Goal: Task Accomplishment & Management: Use online tool/utility

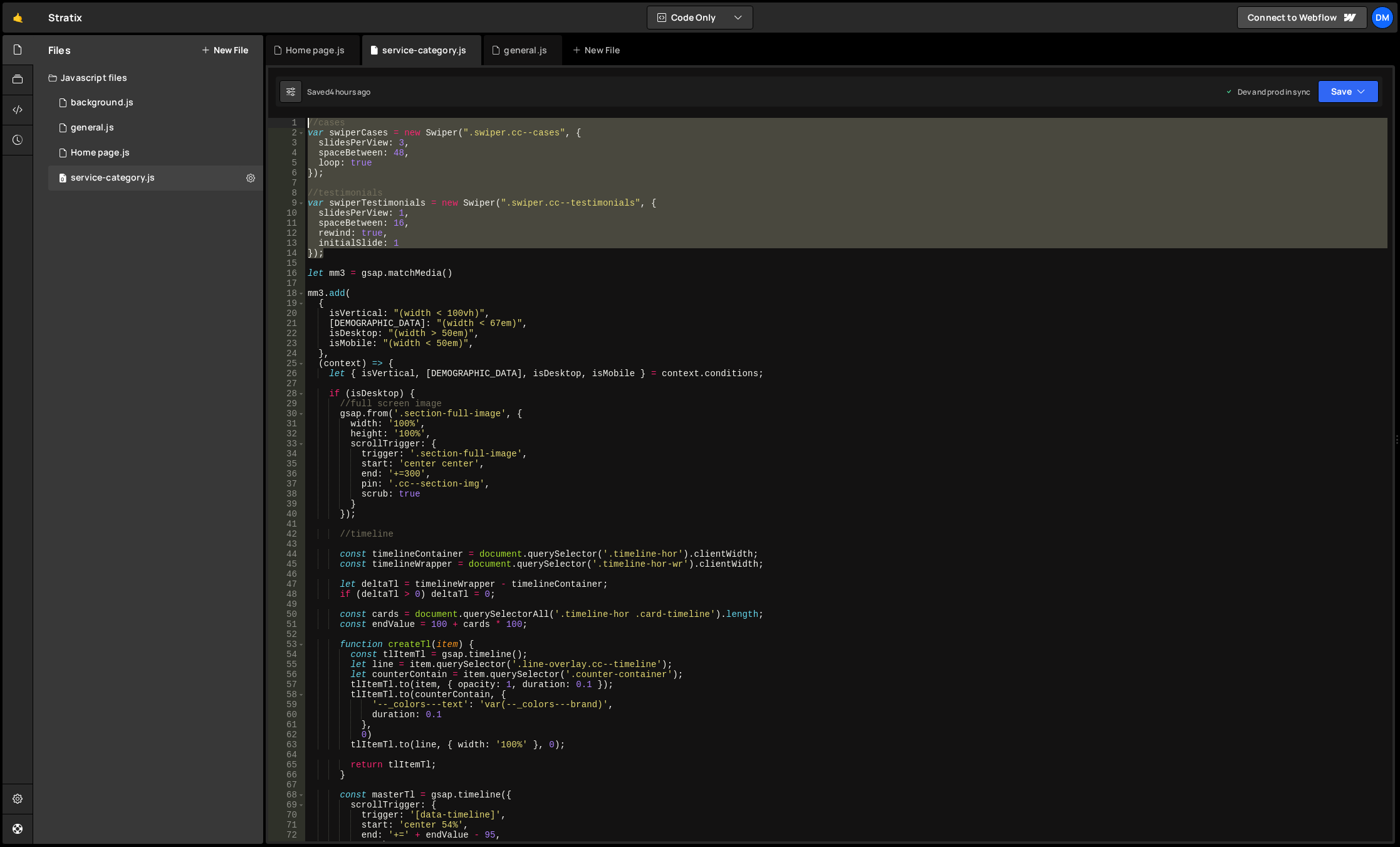
drag, startPoint x: 345, startPoint y: 257, endPoint x: 282, endPoint y: 123, distance: 148.1
click at [282, 123] on div "} 1 2 3 4 5 6 7 8 9 10 11 12 13 14 15 16 17 18 19 20 21 22 23 24 25 26 27 28 29…" at bounding box center [830, 479] width 1125 height 724
click at [420, 192] on div "//cases var swiperCases = new Swiper ( ".swiper.cc--cases" , { slidesPerView : …" at bounding box center [846, 479] width 1082 height 724
drag, startPoint x: 345, startPoint y: 262, endPoint x: 276, endPoint y: 117, distance: 160.6
click at [276, 117] on div "mm.add( 1 2 3 4 5 6 7 8 9 10 11 12 13 14 15 16 17 18 19 20 21 22 23 24 25 26 27…" at bounding box center [830, 454] width 1130 height 779
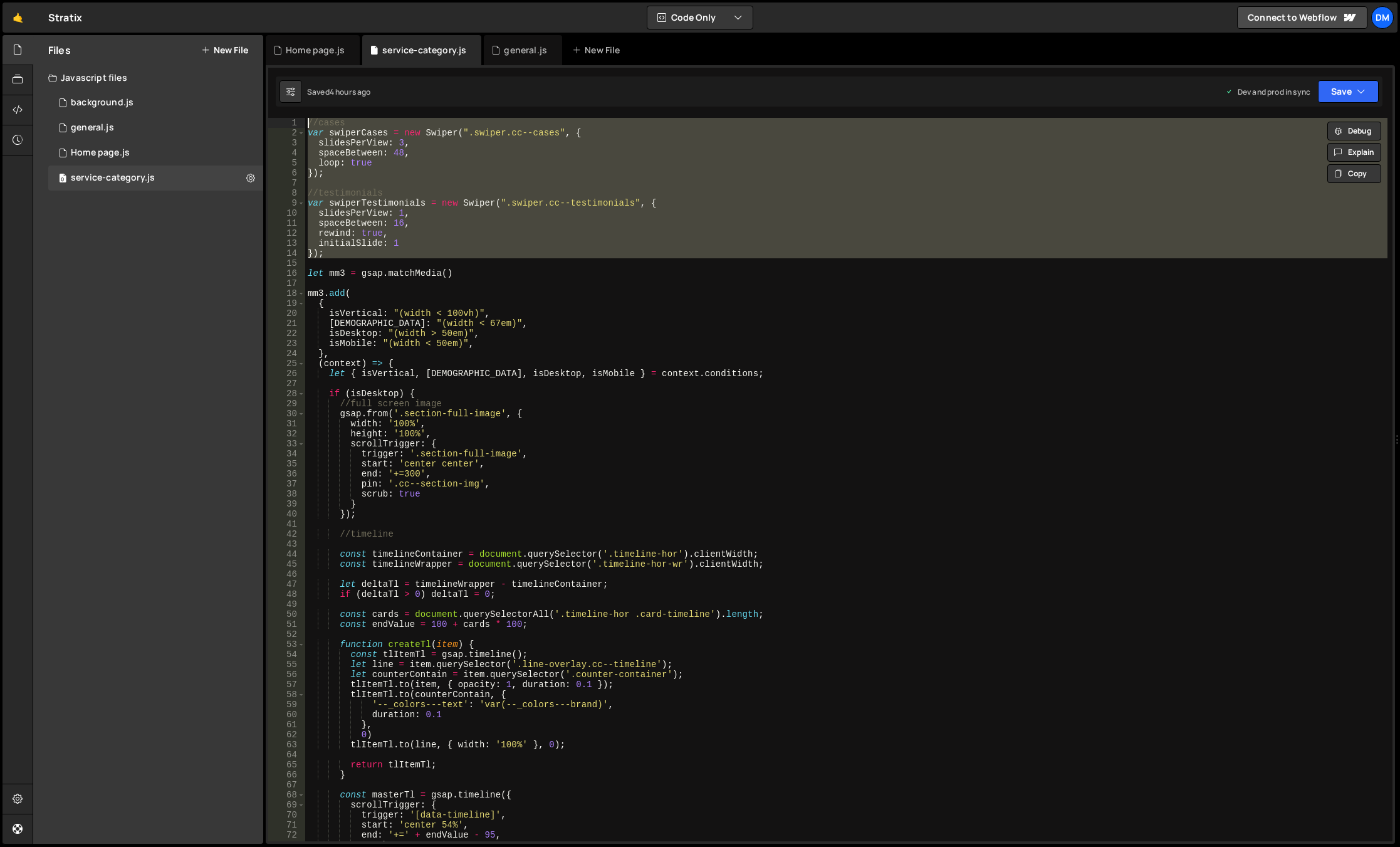
click at [441, 231] on div "//cases var swiperCases = new Swiper ( ".swiper.cc--cases" , { slidesPerView : …" at bounding box center [846, 479] width 1082 height 724
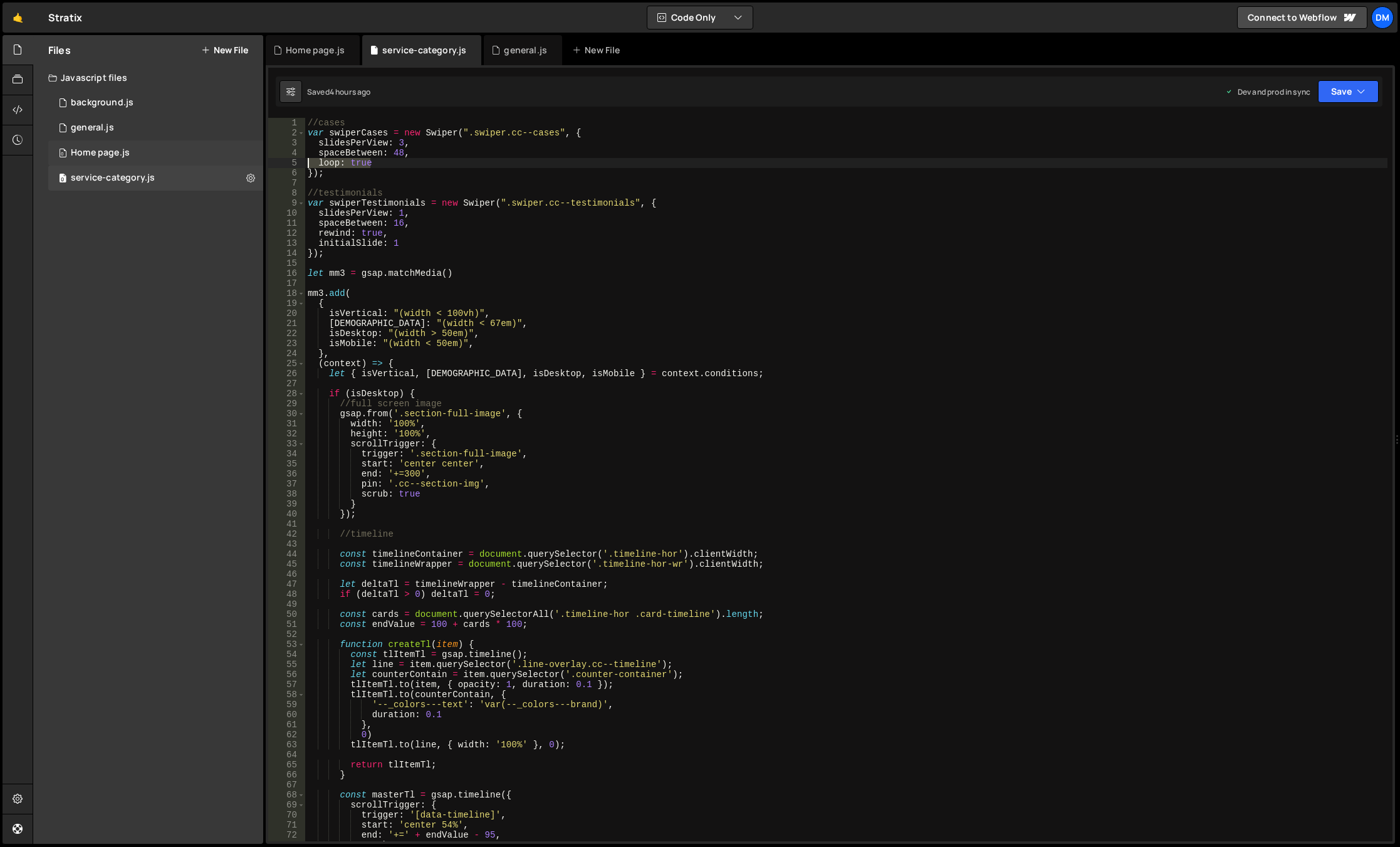
drag, startPoint x: 383, startPoint y: 163, endPoint x: 257, endPoint y: 163, distance: 126.0
click at [257, 163] on div "Files New File Javascript files 0 background.js 0 0 general.js 0 0 Home page.js…" at bounding box center [716, 439] width 1368 height 810
drag, startPoint x: 1345, startPoint y: 97, endPoint x: 1339, endPoint y: 103, distance: 8.5
click at [1345, 97] on button "Save" at bounding box center [1348, 92] width 61 height 23
click at [1320, 117] on div "Save to Staging S" at bounding box center [1306, 122] width 131 height 12
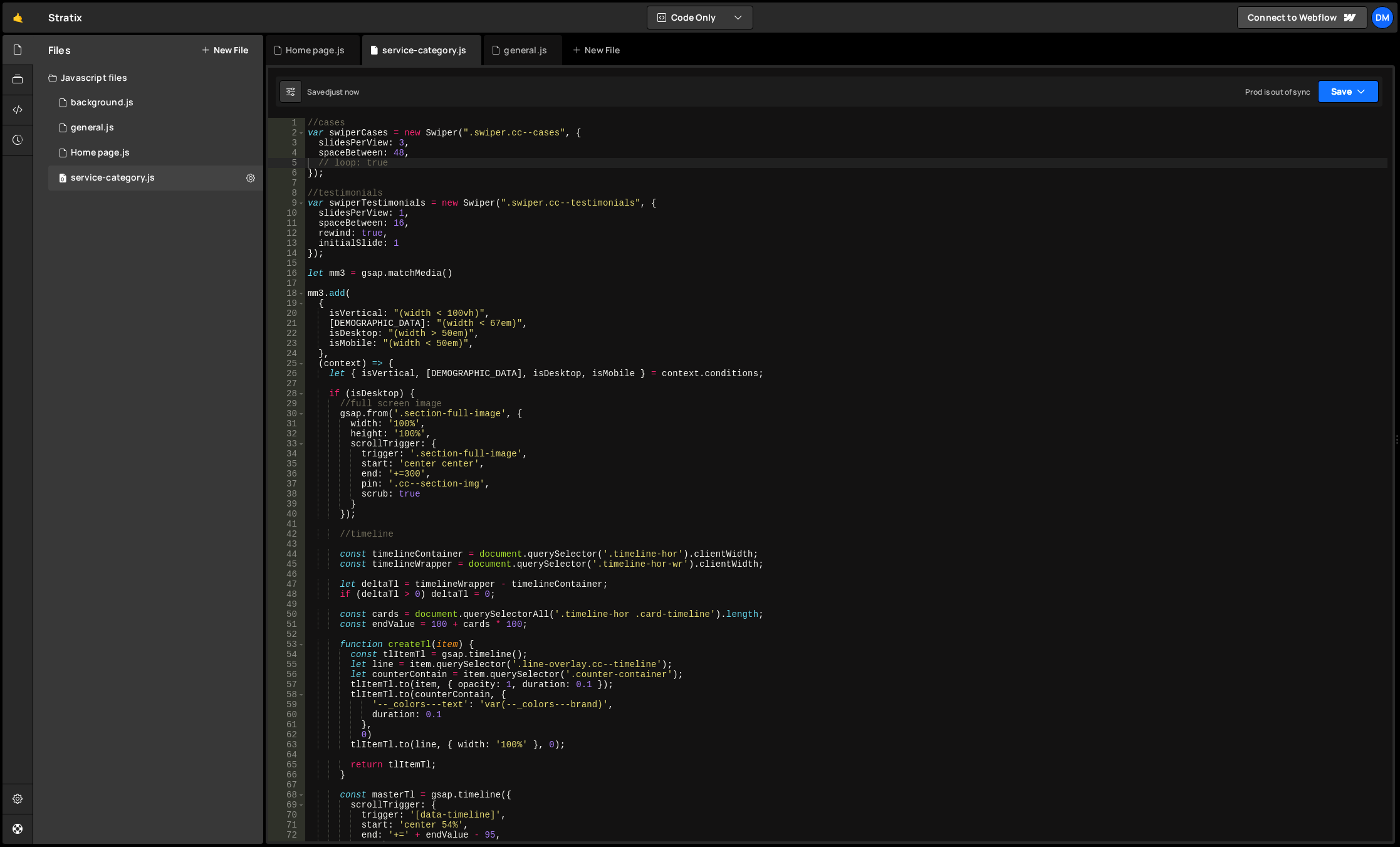
click at [1339, 84] on button "Save" at bounding box center [1348, 92] width 61 height 23
click at [1281, 163] on div "Save to Production S" at bounding box center [1306, 162] width 131 height 12
drag, startPoint x: 399, startPoint y: 230, endPoint x: 320, endPoint y: 233, distance: 79.1
click at [320, 233] on div "//cases var swiperCases = new Swiper ( ".swiper.cc--cases" , { slidesPerView : …" at bounding box center [846, 489] width 1082 height 743
click at [417, 155] on div "//cases var swiperCases = new Swiper ( ".swiper.cc--cases" , { slidesPerView : …" at bounding box center [846, 489] width 1082 height 743
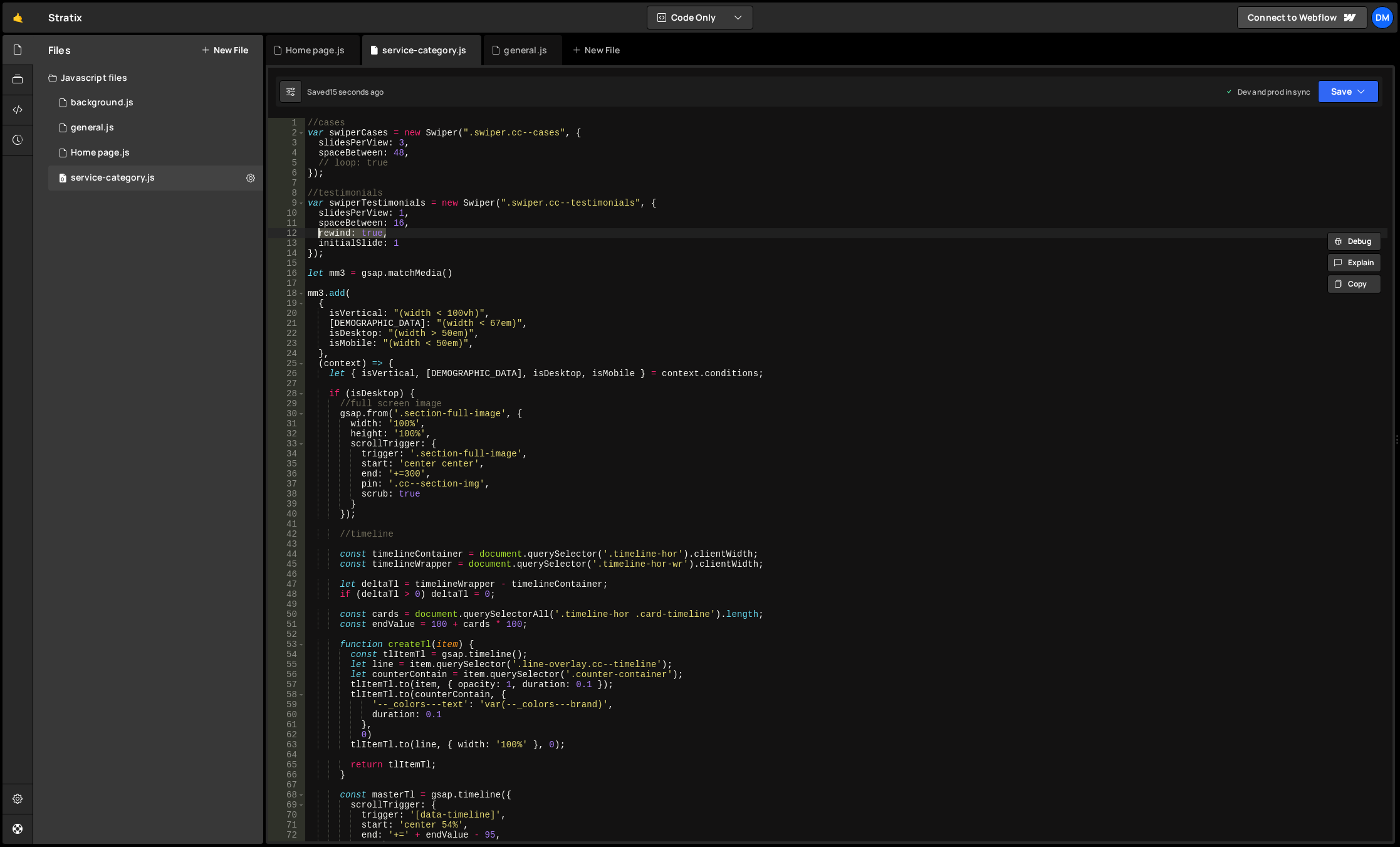
type textarea "spaceBetween: 48,"
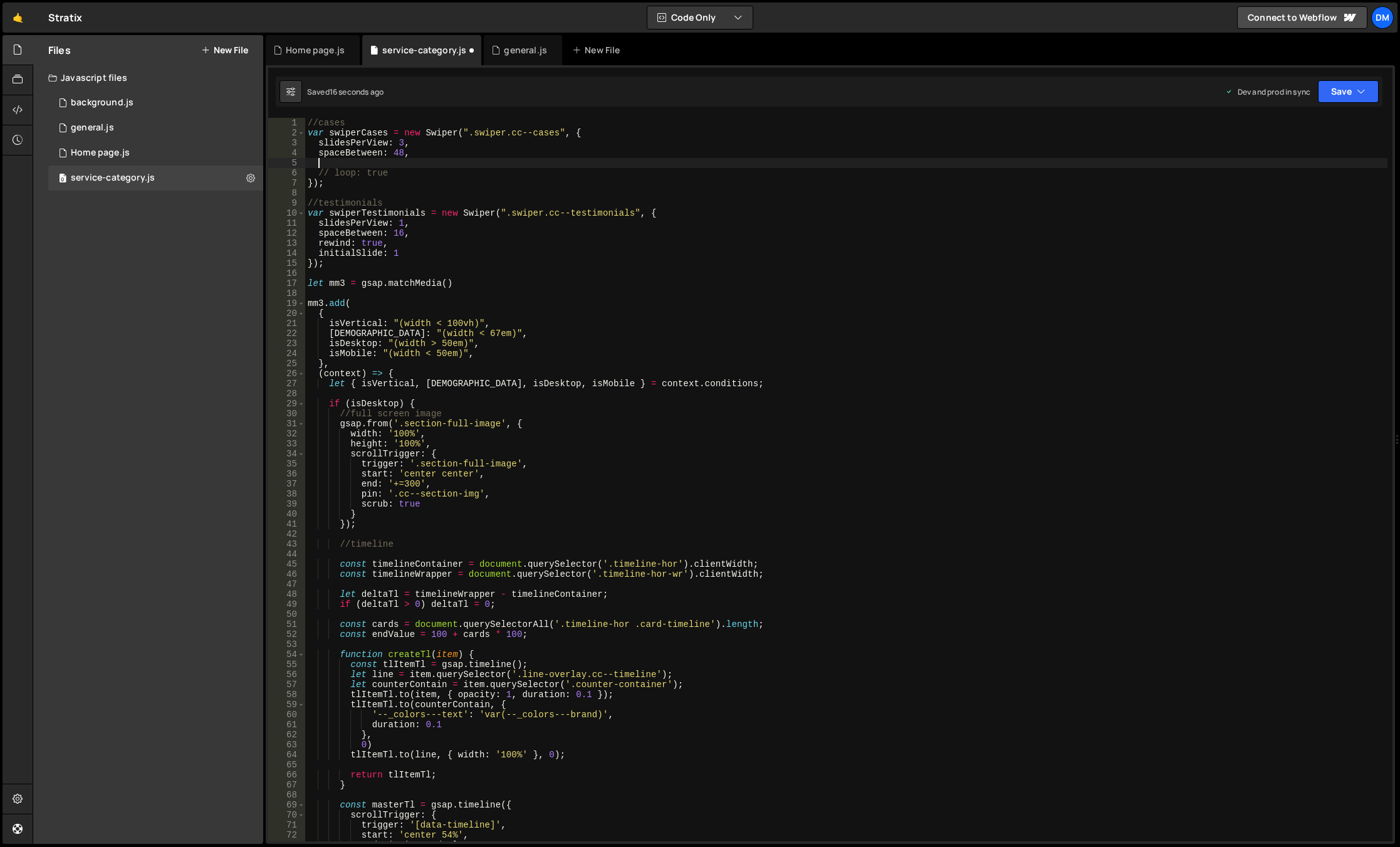
paste textarea "rewind: true,"
click at [1350, 100] on button "Save" at bounding box center [1348, 92] width 61 height 23
click at [1318, 122] on div "Save to Staging S" at bounding box center [1306, 122] width 131 height 12
click at [1337, 97] on button "Save" at bounding box center [1348, 92] width 61 height 23
click at [1295, 158] on div "Save to Production S" at bounding box center [1306, 162] width 131 height 12
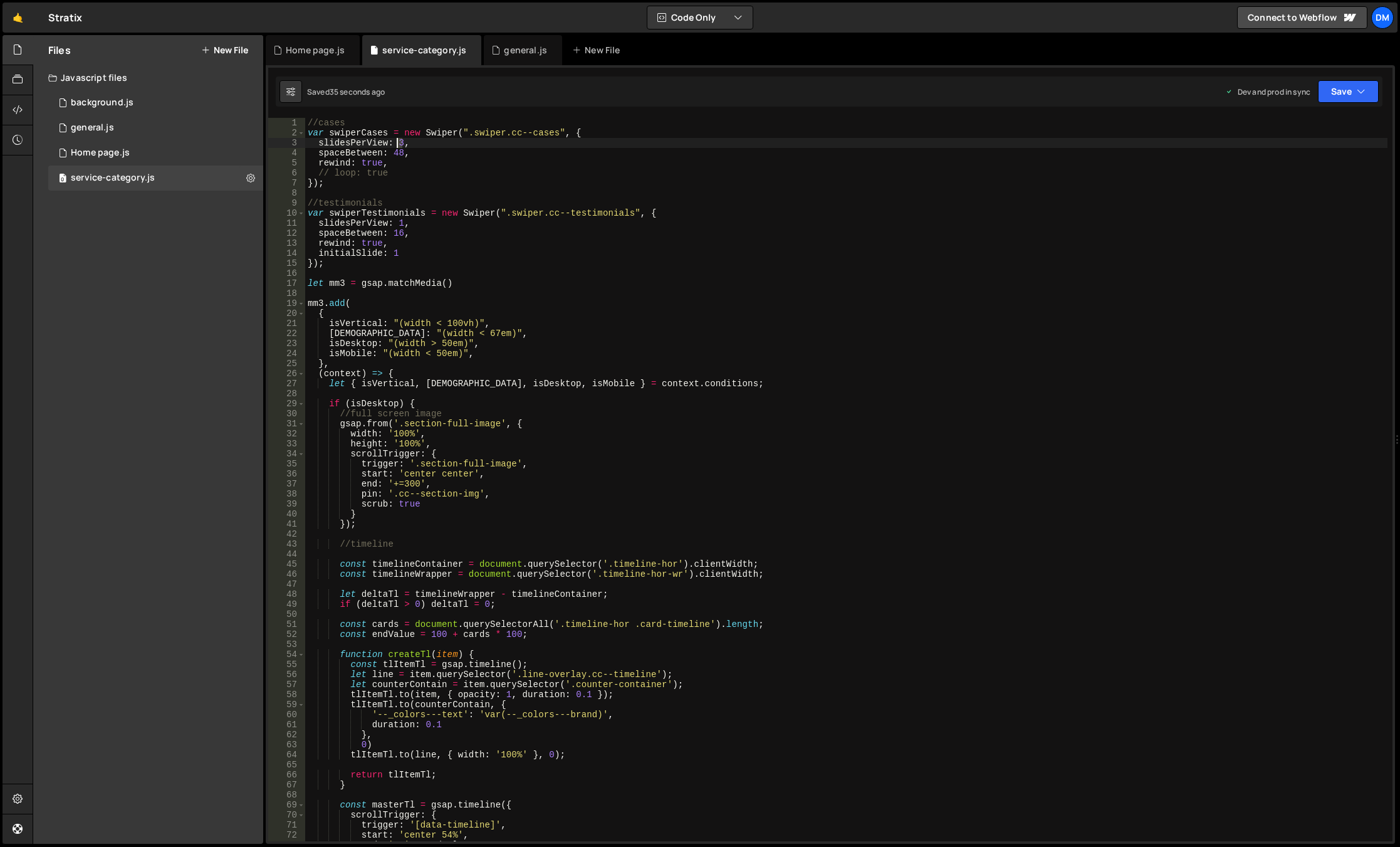
click at [399, 142] on div "//cases var swiperCases = new Swiper ( ".swiper.cc--cases" , { slidesPerView : …" at bounding box center [846, 489] width 1082 height 743
click at [836, 199] on div "//cases var swiperCases = new Swiper ( ".swiper.cc--cases" , { slidesPerView : …" at bounding box center [846, 489] width 1082 height 743
click at [1326, 89] on button "Save" at bounding box center [1348, 92] width 61 height 23
click at [1320, 119] on div "Save to Staging S" at bounding box center [1306, 122] width 131 height 12
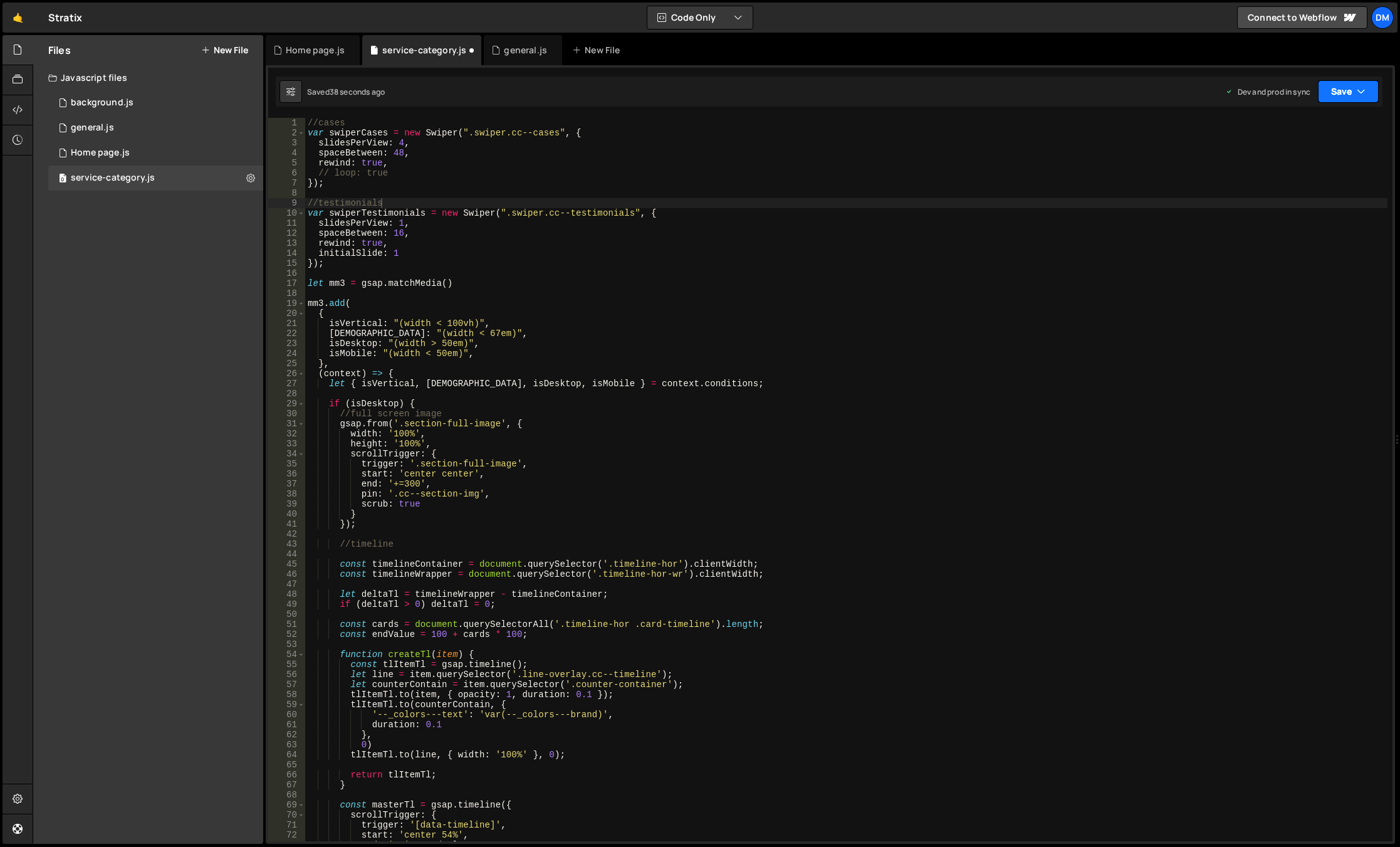
click at [1332, 89] on button "Save" at bounding box center [1348, 92] width 61 height 23
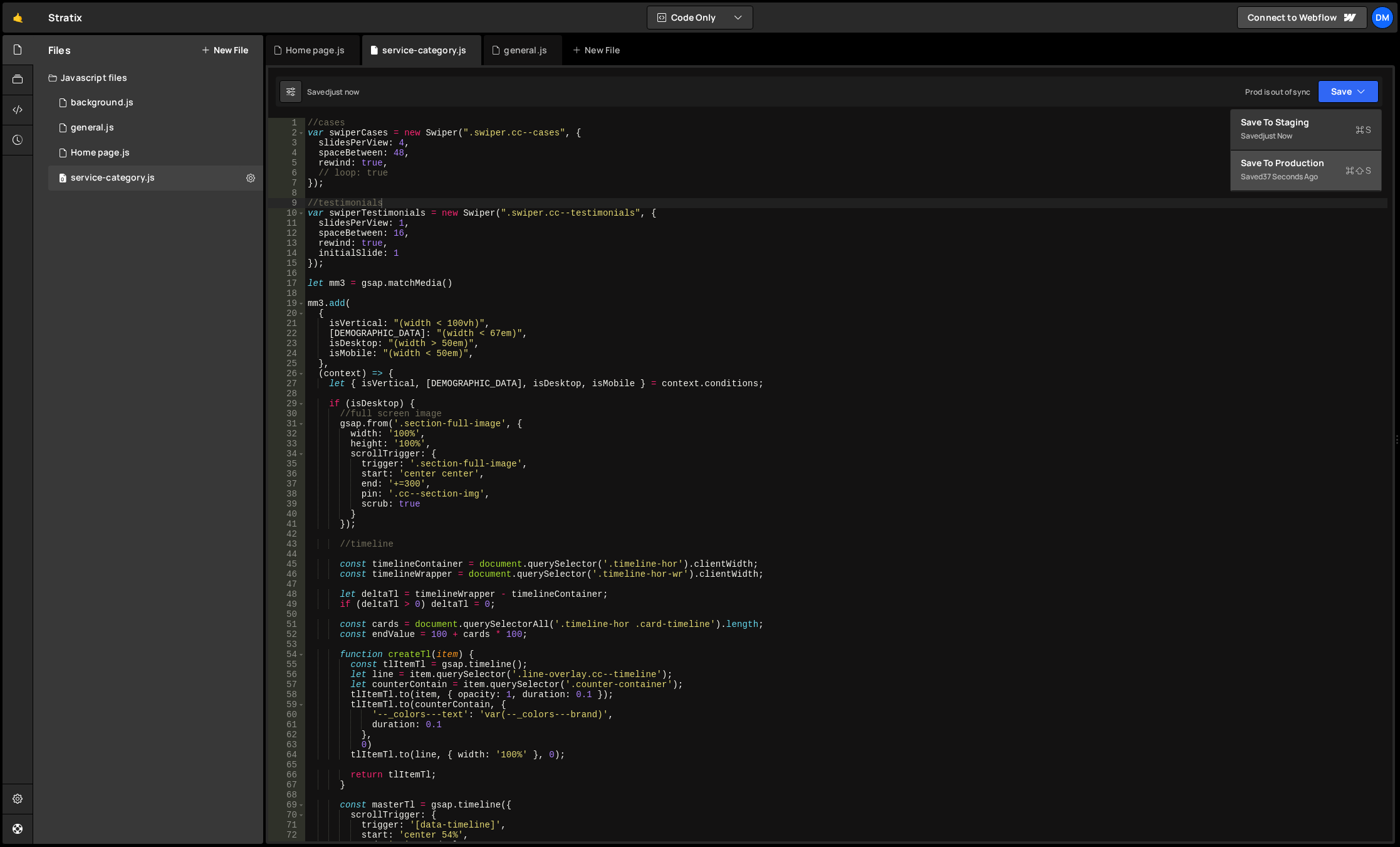
click at [1282, 163] on div "Save to Production S" at bounding box center [1306, 162] width 131 height 12
click at [426, 179] on div "//cases var swiperCases = new Swiper ( ".swiper.cc--cases" , { slidesPerView : …" at bounding box center [846, 489] width 1082 height 743
click at [416, 179] on div "//cases var swiperCases = new Swiper ( ".swiper.cc--cases" , { slidesPerView : …" at bounding box center [846, 489] width 1082 height 743
click at [413, 171] on div "//cases var swiperCases = new Swiper ( ".swiper.cc--cases" , { slidesPerView : …" at bounding box center [846, 489] width 1082 height 743
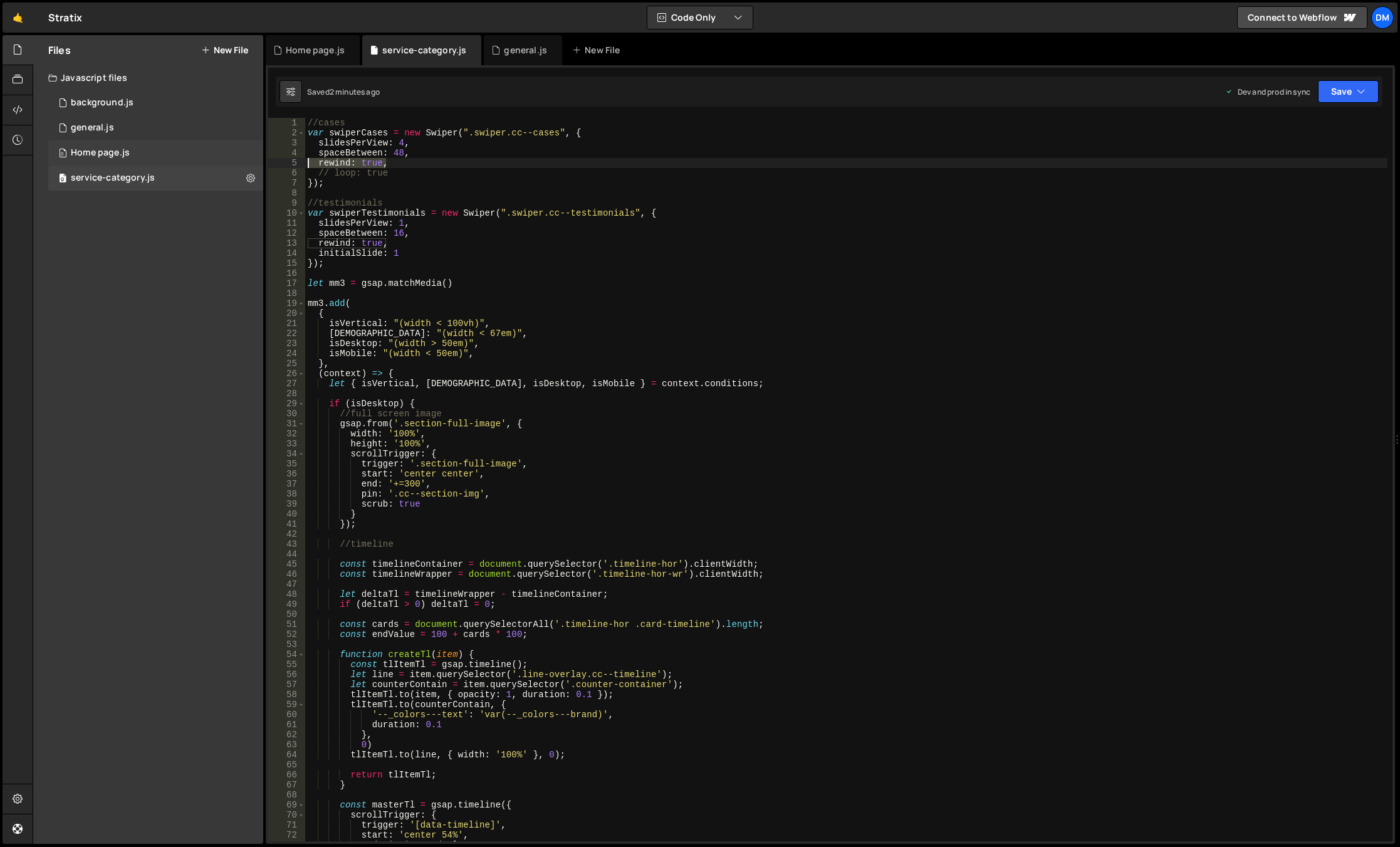
drag, startPoint x: 411, startPoint y: 162, endPoint x: 230, endPoint y: 162, distance: 181.0
click at [230, 162] on div "Files New File Javascript files 0 background.js 0 0 general.js 0 0 Home page.js…" at bounding box center [716, 439] width 1368 height 810
drag, startPoint x: 399, startPoint y: 172, endPoint x: 193, endPoint y: 170, distance: 206.0
click at [193, 170] on div "Files New File Javascript files 0 background.js 0 0 general.js 0 0 Home page.js…" at bounding box center [716, 439] width 1368 height 810
type textarea "loop: true"
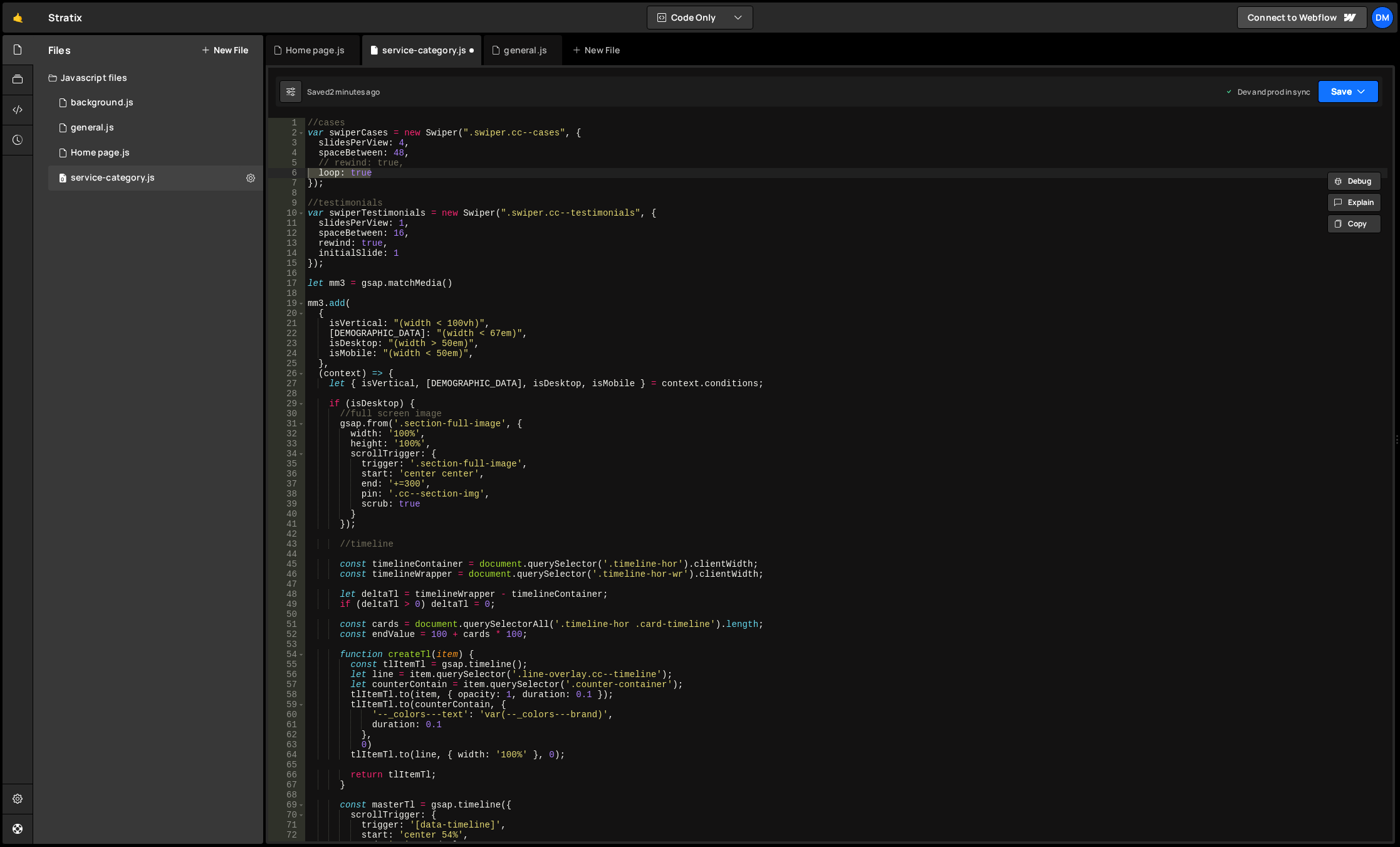
drag, startPoint x: 1343, startPoint y: 98, endPoint x: 1332, endPoint y: 145, distance: 48.3
click at [1343, 98] on button "Save" at bounding box center [1348, 92] width 61 height 23
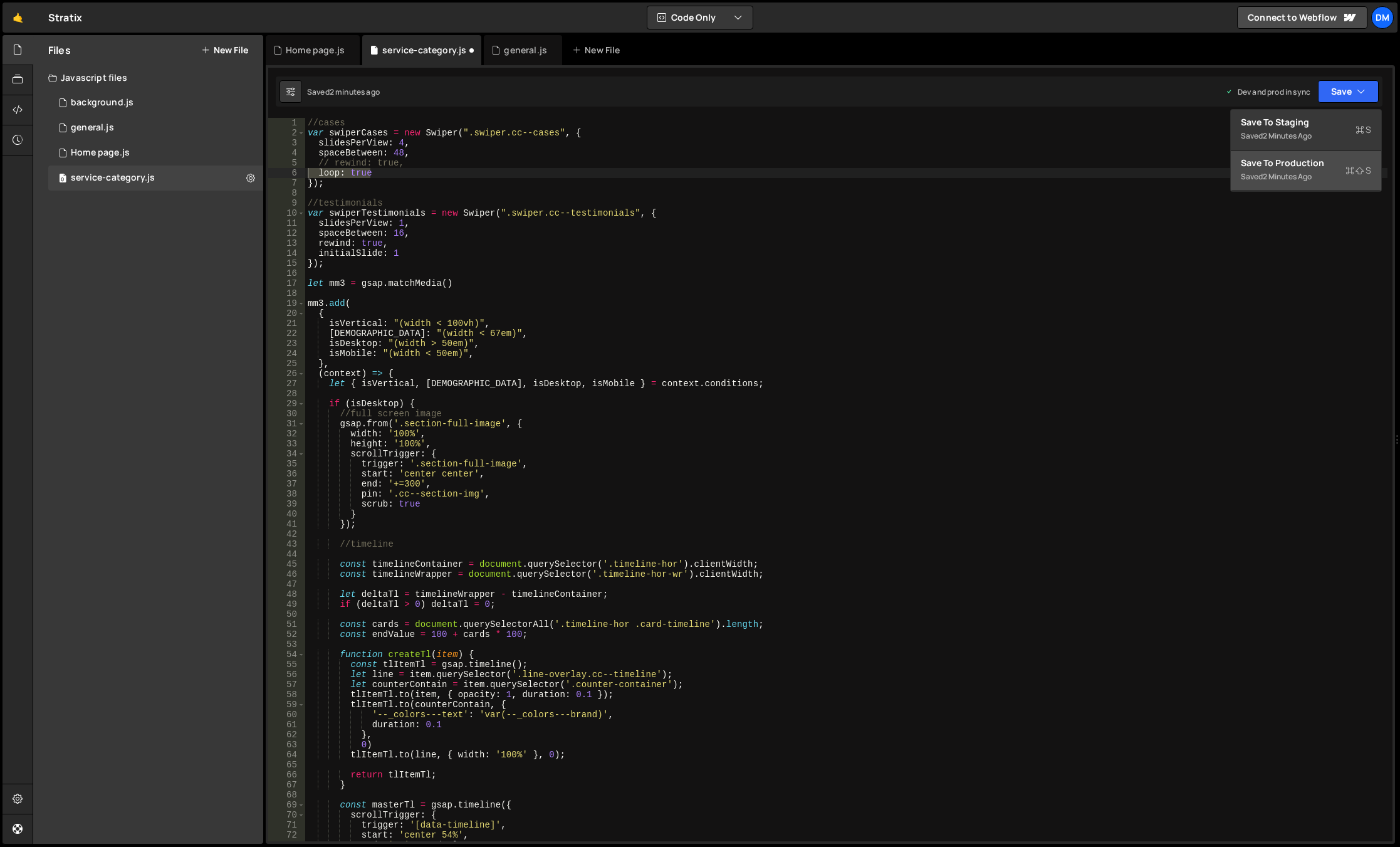
click at [1318, 174] on div "Saved 2 minutes ago" at bounding box center [1306, 176] width 131 height 15
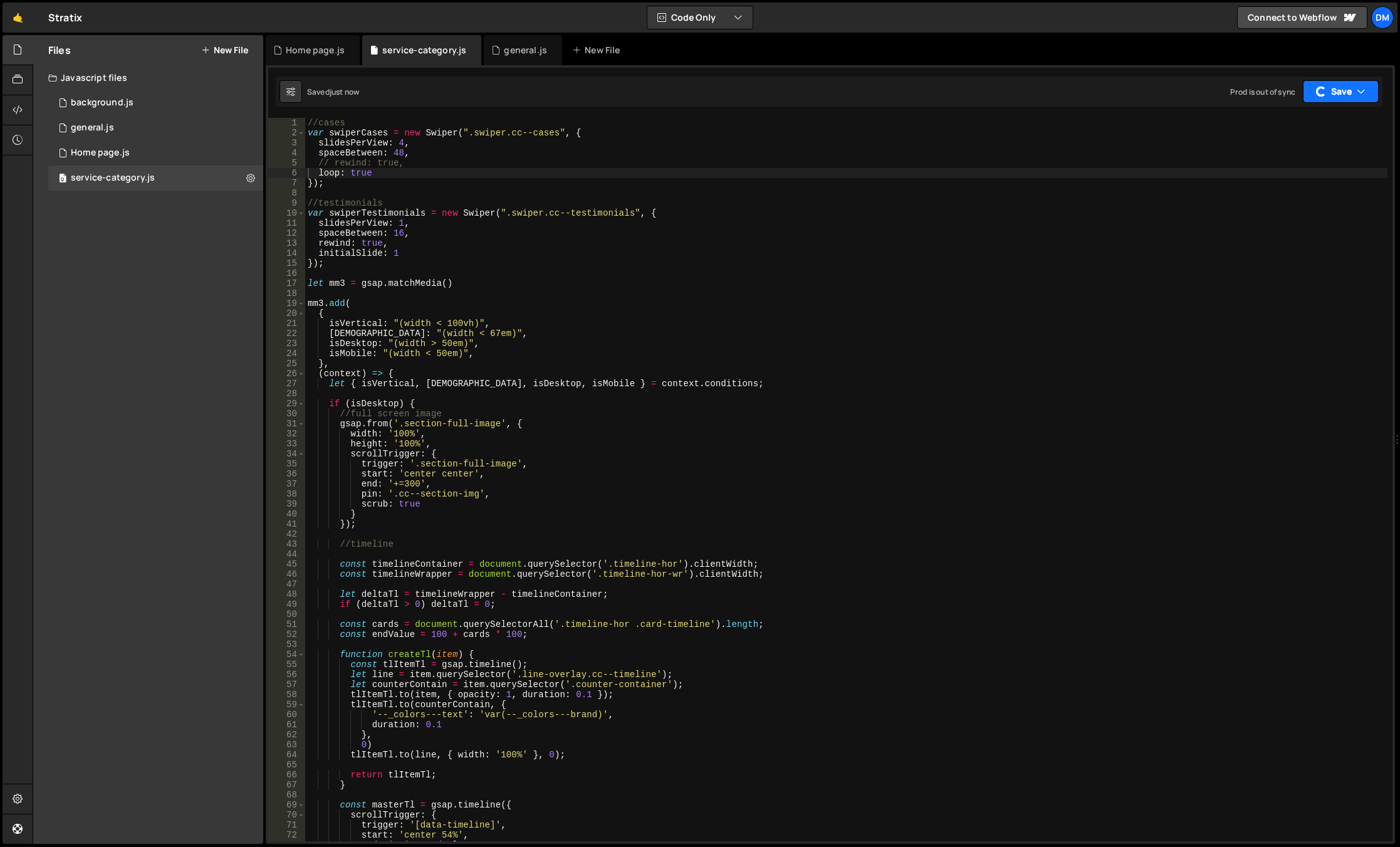
click at [1334, 83] on button "Save" at bounding box center [1341, 92] width 76 height 23
click at [1305, 131] on div "Saved just now" at bounding box center [1306, 136] width 131 height 15
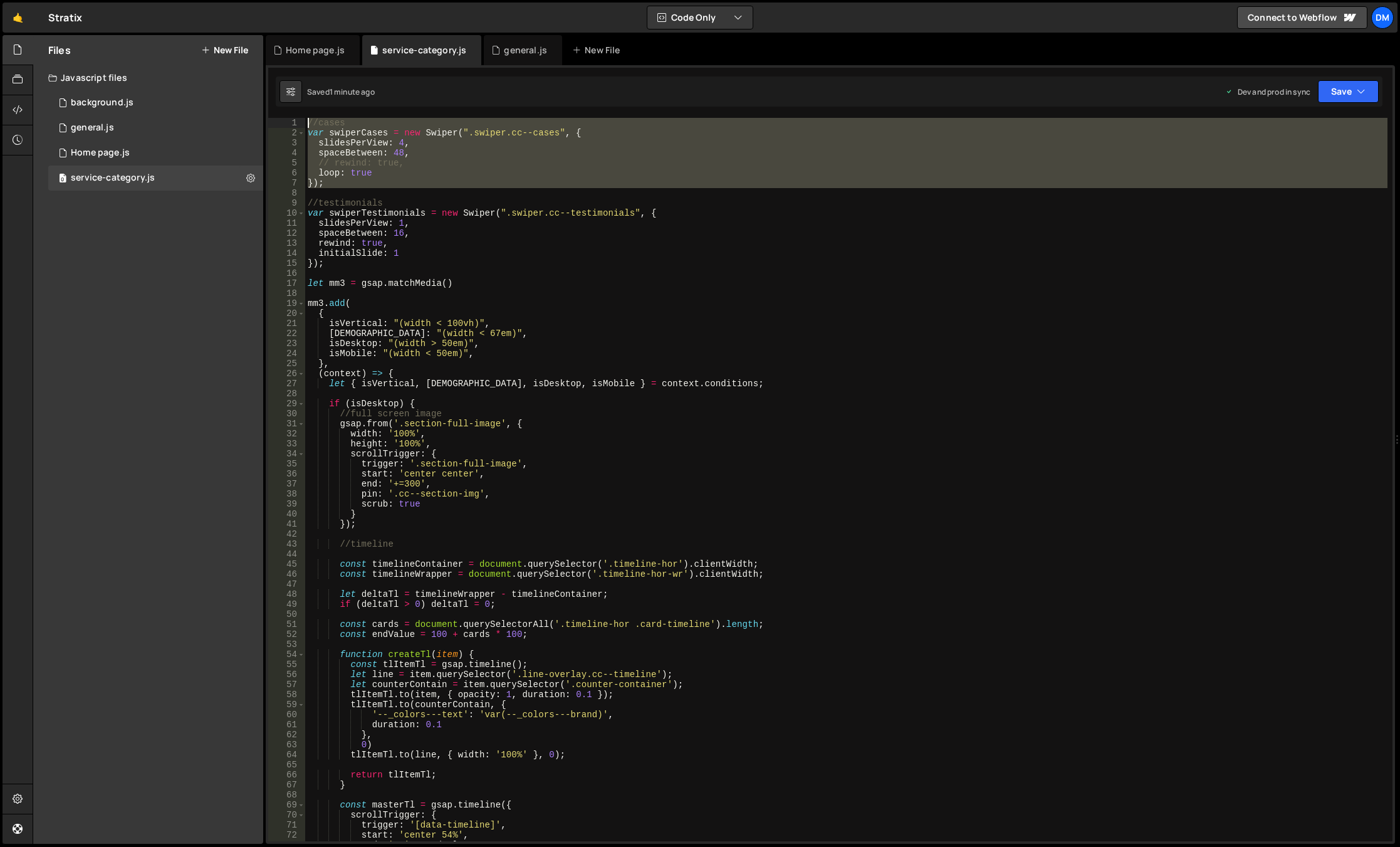
drag, startPoint x: 334, startPoint y: 190, endPoint x: 285, endPoint y: 122, distance: 83.8
click at [285, 122] on div "1 2 3 4 5 6 7 8 9 10 11 12 13 14 15 16 17 18 19 20 21 22 23 24 25 26 27 28 29 3…" at bounding box center [830, 479] width 1125 height 724
type textarea "//cases var swiperCases = new Swiper(".swiper.cc--cases", {"
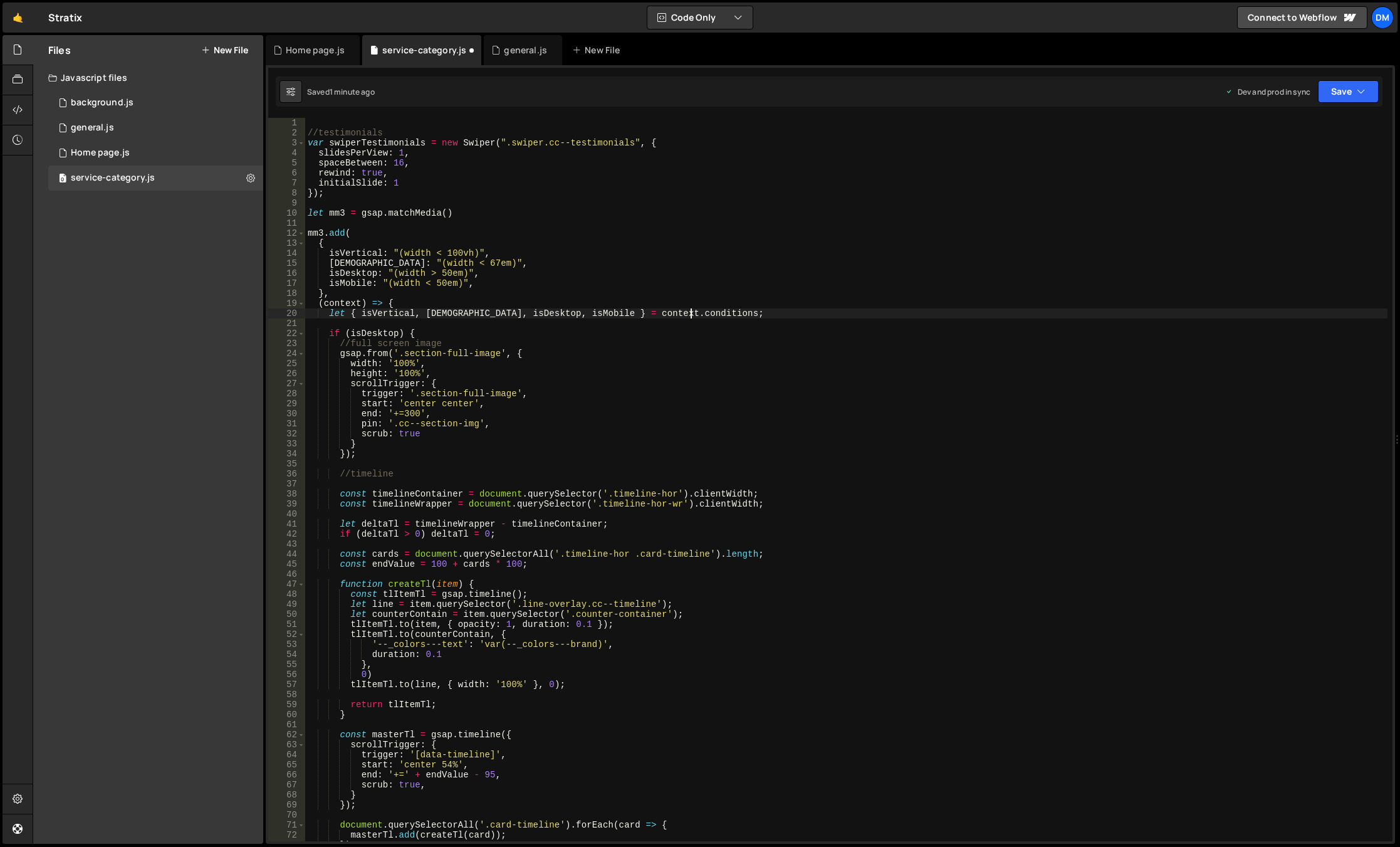
click at [708, 314] on div "//testimonials var swiperTestimonials = new Swiper ( ".swiper.cc--testimonials"…" at bounding box center [846, 489] width 1082 height 743
type textarea "let { isVertical, isWide, isDesktop, isMobile } = context.conditions;"
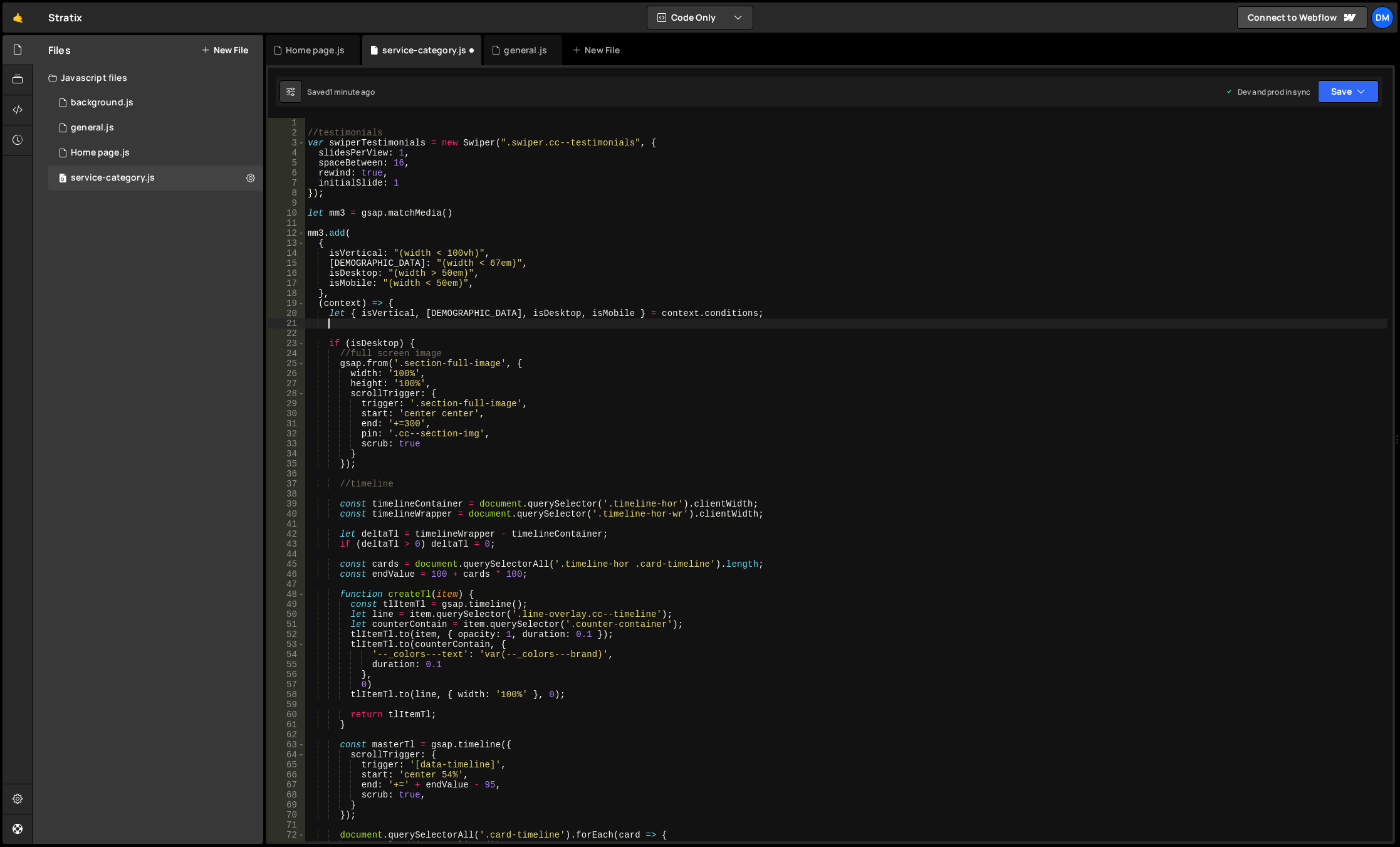
scroll to position [0, 1]
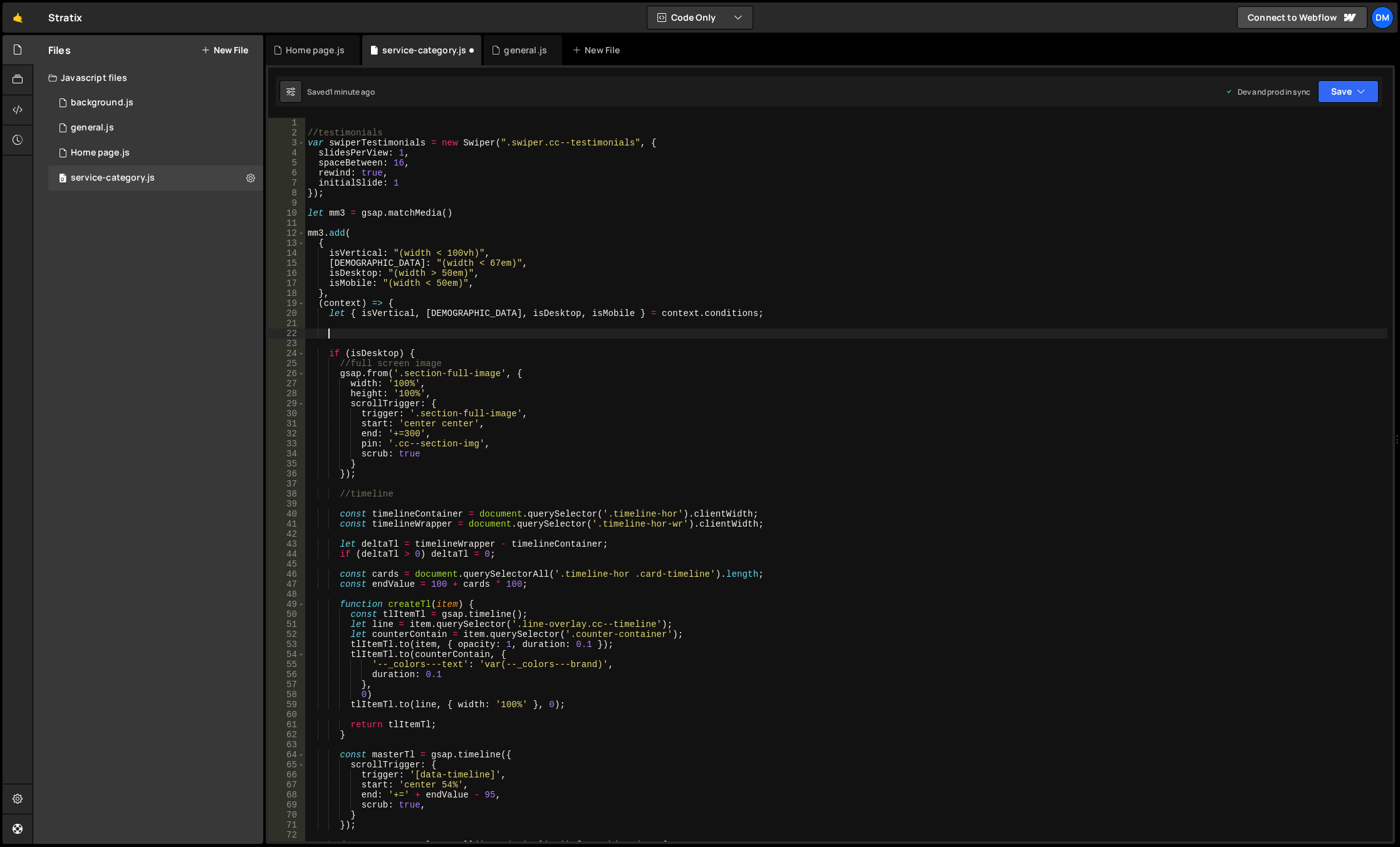
paste textarea
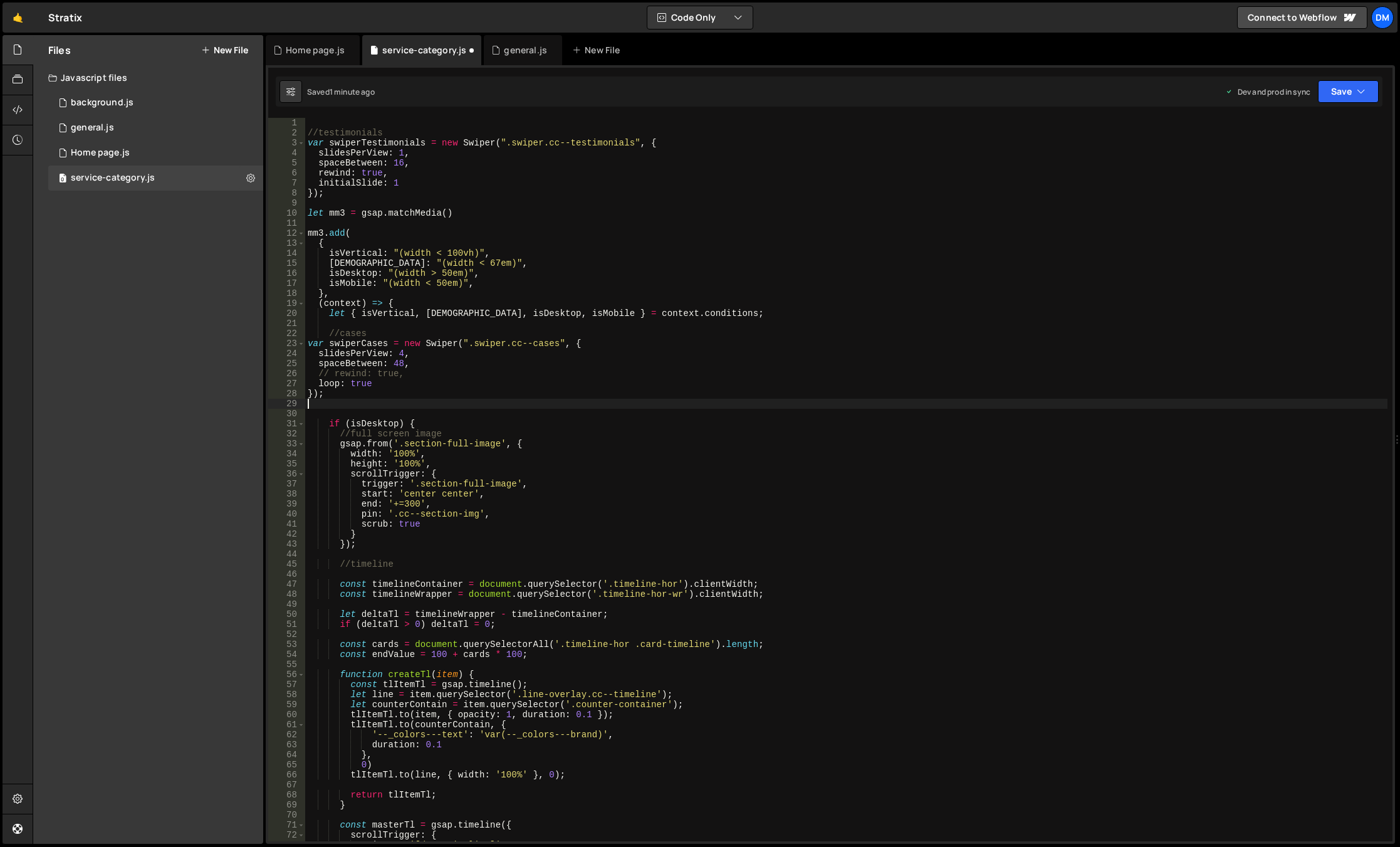
scroll to position [0, 0]
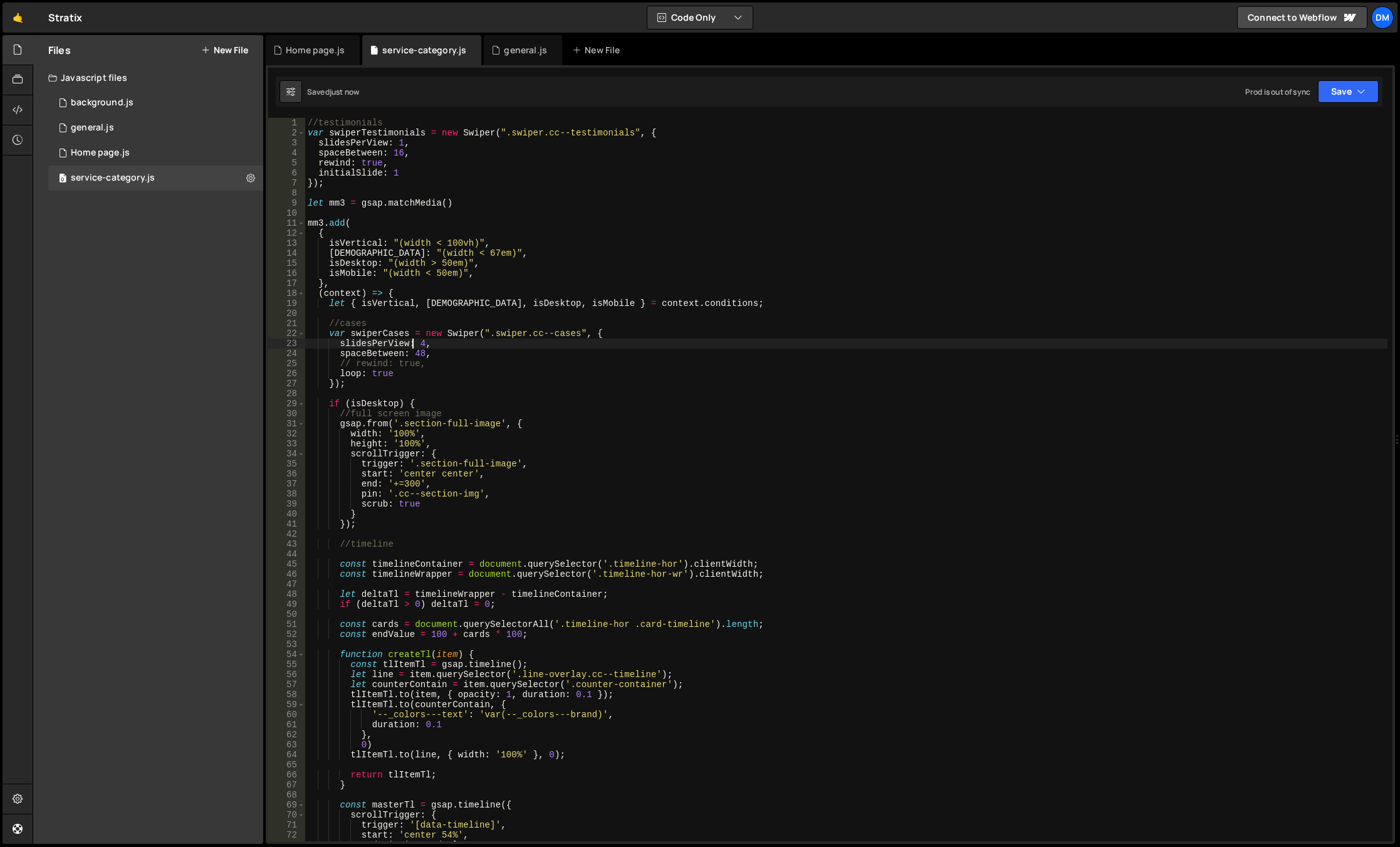
drag, startPoint x: 414, startPoint y: 345, endPoint x: 419, endPoint y: 351, distance: 7.8
click at [414, 345] on div "//testimonials var swiperTestimonials = new Swiper ( ".swiper.cc--testimonials"…" at bounding box center [846, 489] width 1082 height 743
click at [771, 260] on div "//testimonials var swiperTestimonials = new Swiper ( ".swiper.cc--testimonials"…" at bounding box center [846, 489] width 1082 height 743
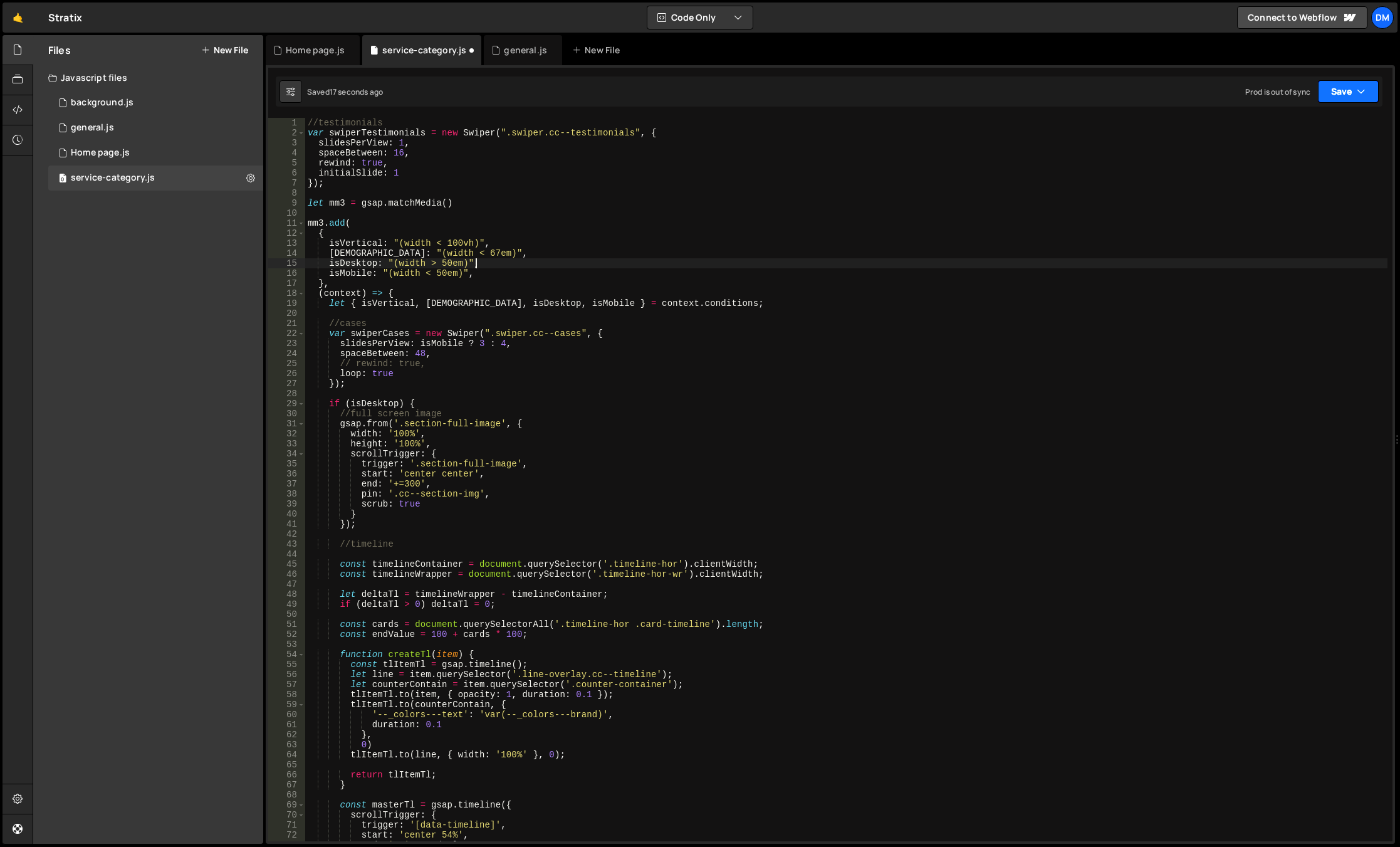
click at [1326, 99] on button "Save" at bounding box center [1348, 92] width 61 height 23
click at [1298, 125] on div "Save to Staging S" at bounding box center [1306, 122] width 131 height 12
click at [1337, 88] on button "Save" at bounding box center [1348, 92] width 61 height 23
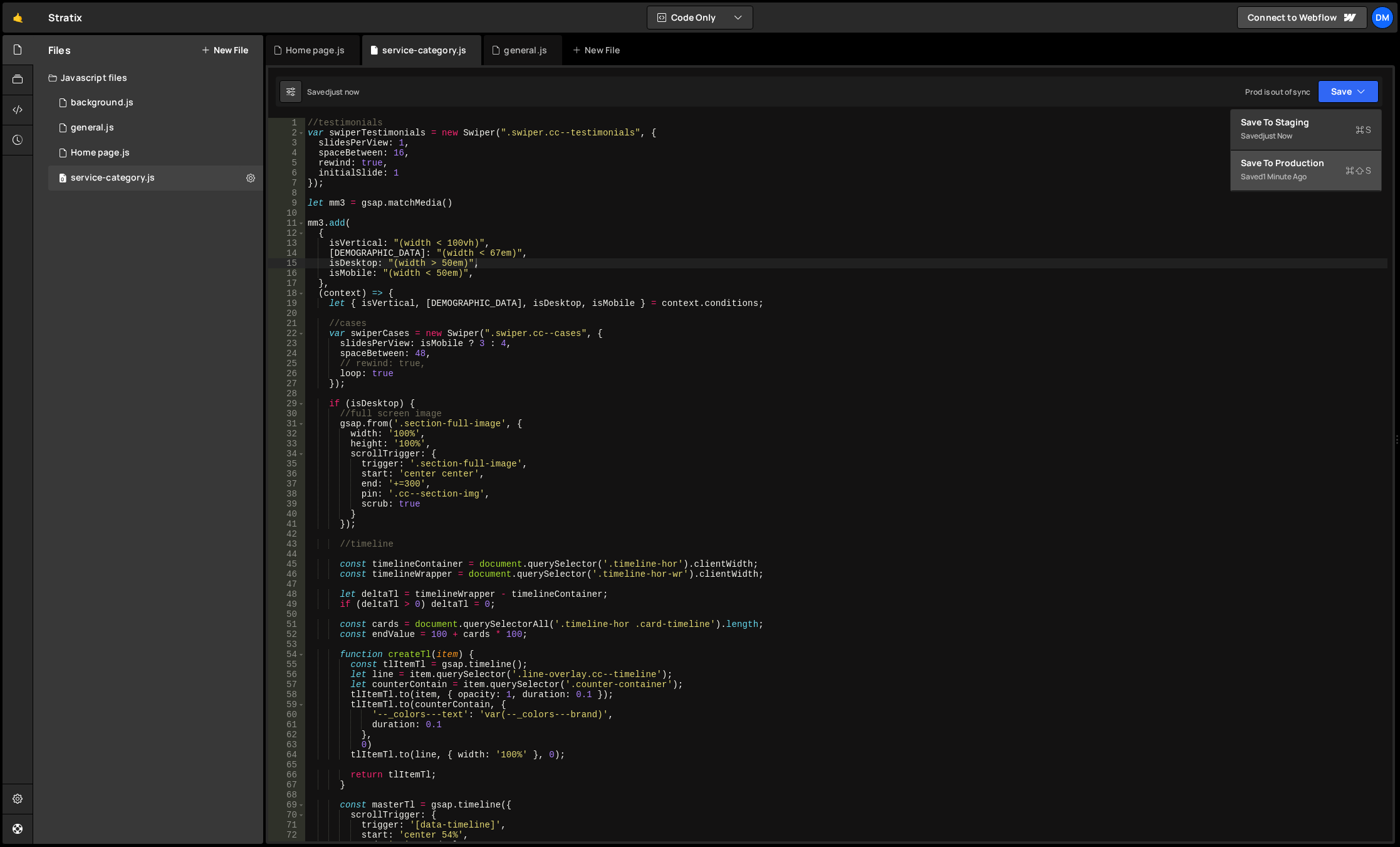
click at [1277, 181] on div "1 minute ago" at bounding box center [1285, 176] width 44 height 11
click at [477, 345] on div "//testimonials var swiperTestimonials = new Swiper ( ".swiper.cc--testimonials"…" at bounding box center [846, 489] width 1082 height 743
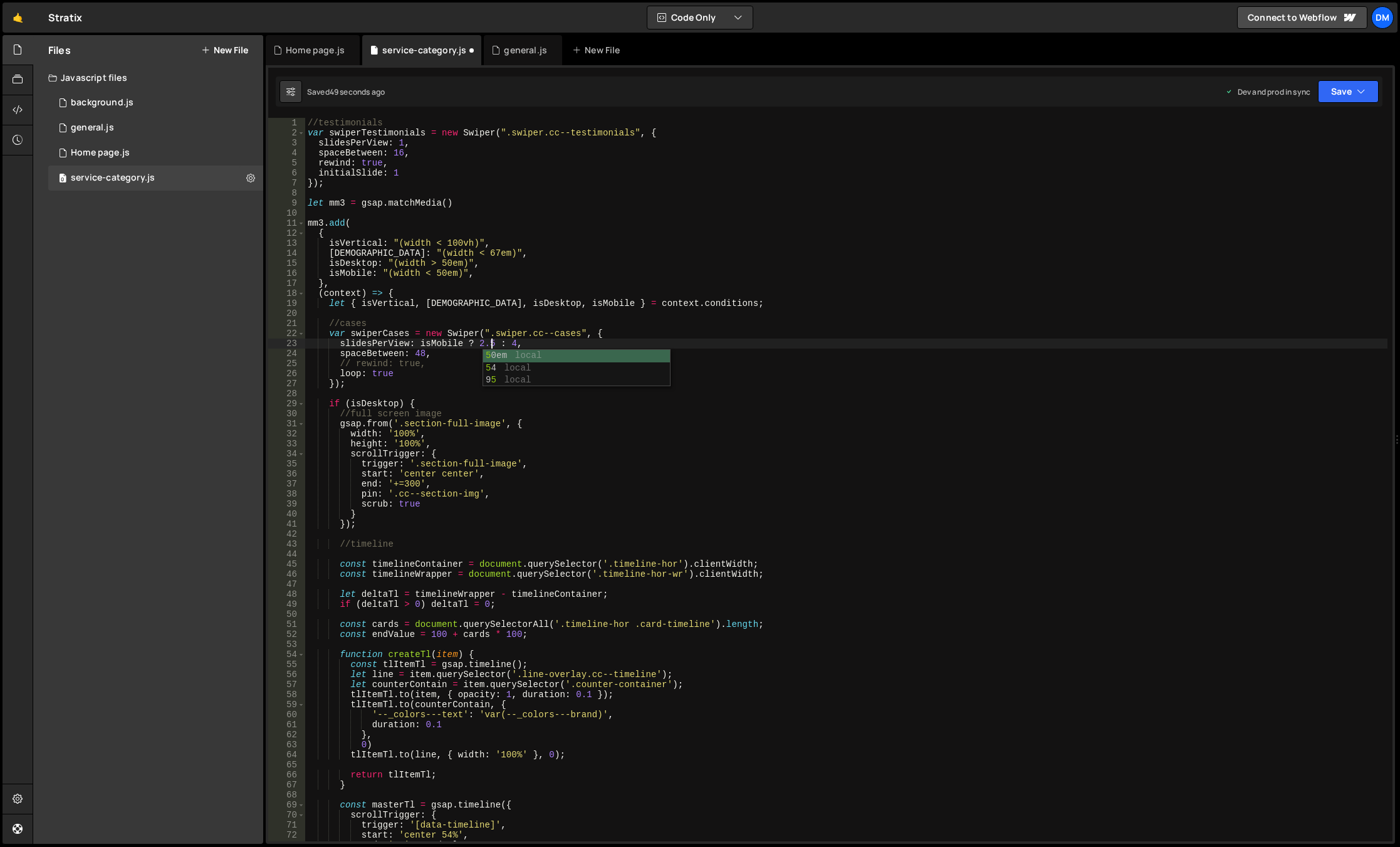
click at [897, 232] on div "//testimonials var swiperTestimonials = new Swiper ( ".swiper.cc--testimonials"…" at bounding box center [846, 489] width 1082 height 743
click at [1332, 85] on button "Save" at bounding box center [1348, 92] width 61 height 23
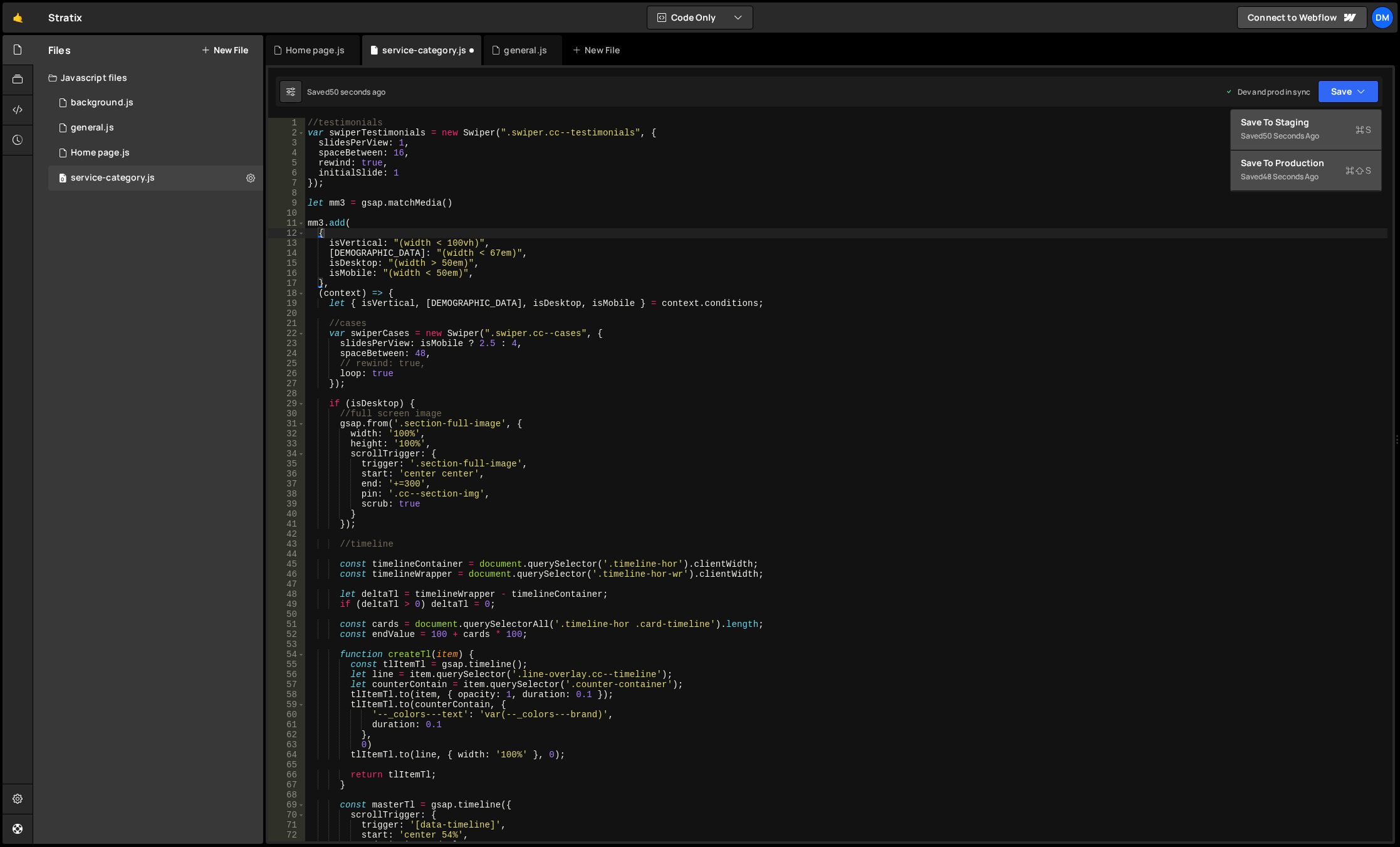
click at [1303, 115] on button "Save to Staging S Saved 50 seconds ago" at bounding box center [1306, 130] width 150 height 41
click at [1346, 89] on button "Save" at bounding box center [1348, 92] width 61 height 23
click at [1285, 147] on button "Save to Staging S Saved right now" at bounding box center [1306, 130] width 150 height 41
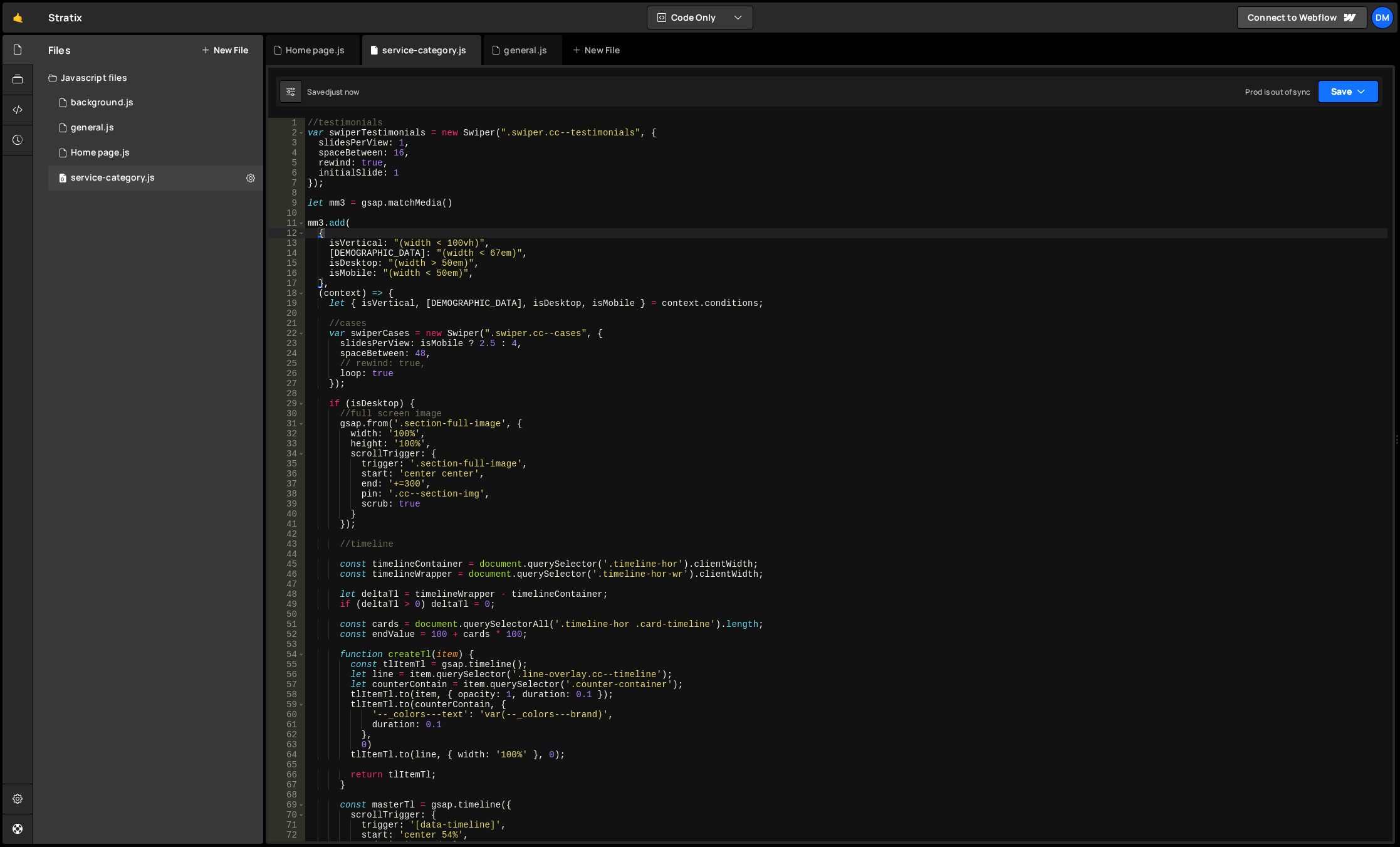
click at [1333, 89] on button "Save" at bounding box center [1348, 92] width 61 height 23
click at [1285, 160] on div "Save to Production S" at bounding box center [1306, 162] width 131 height 12
click at [479, 344] on div "//testimonials var swiperTestimonials = new Swiper ( ".swiper.cc--testimonials"…" at bounding box center [846, 489] width 1082 height 743
click at [816, 289] on div "//testimonials var swiperTestimonials = new Swiper ( ".swiper.cc--testimonials"…" at bounding box center [846, 489] width 1082 height 743
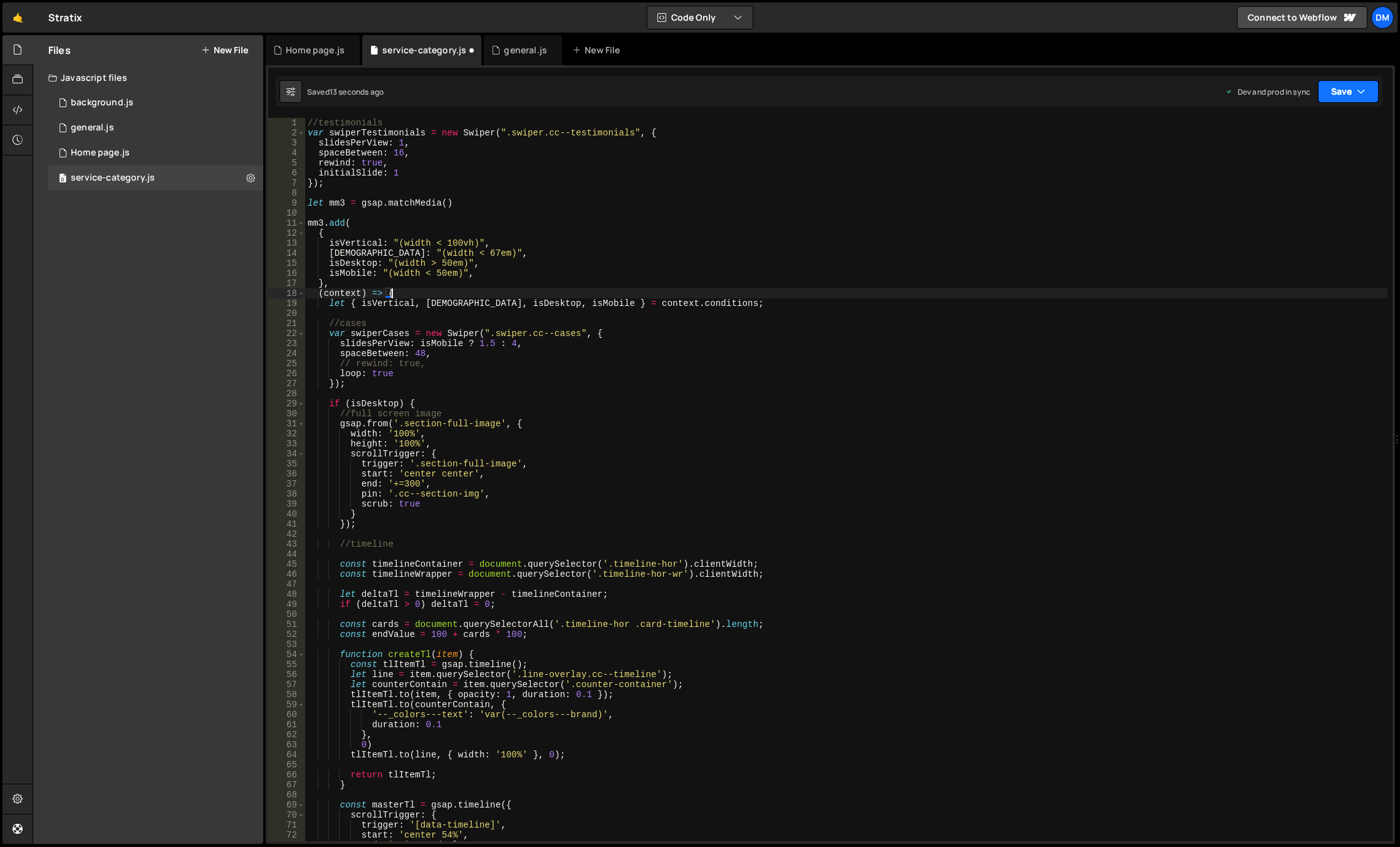
drag, startPoint x: 1334, startPoint y: 97, endPoint x: 1325, endPoint y: 112, distance: 17.5
click at [1334, 97] on button "Save" at bounding box center [1348, 92] width 61 height 23
click at [1297, 126] on div "Save to Staging S" at bounding box center [1306, 122] width 131 height 12
click at [1340, 96] on button "Save" at bounding box center [1348, 92] width 61 height 23
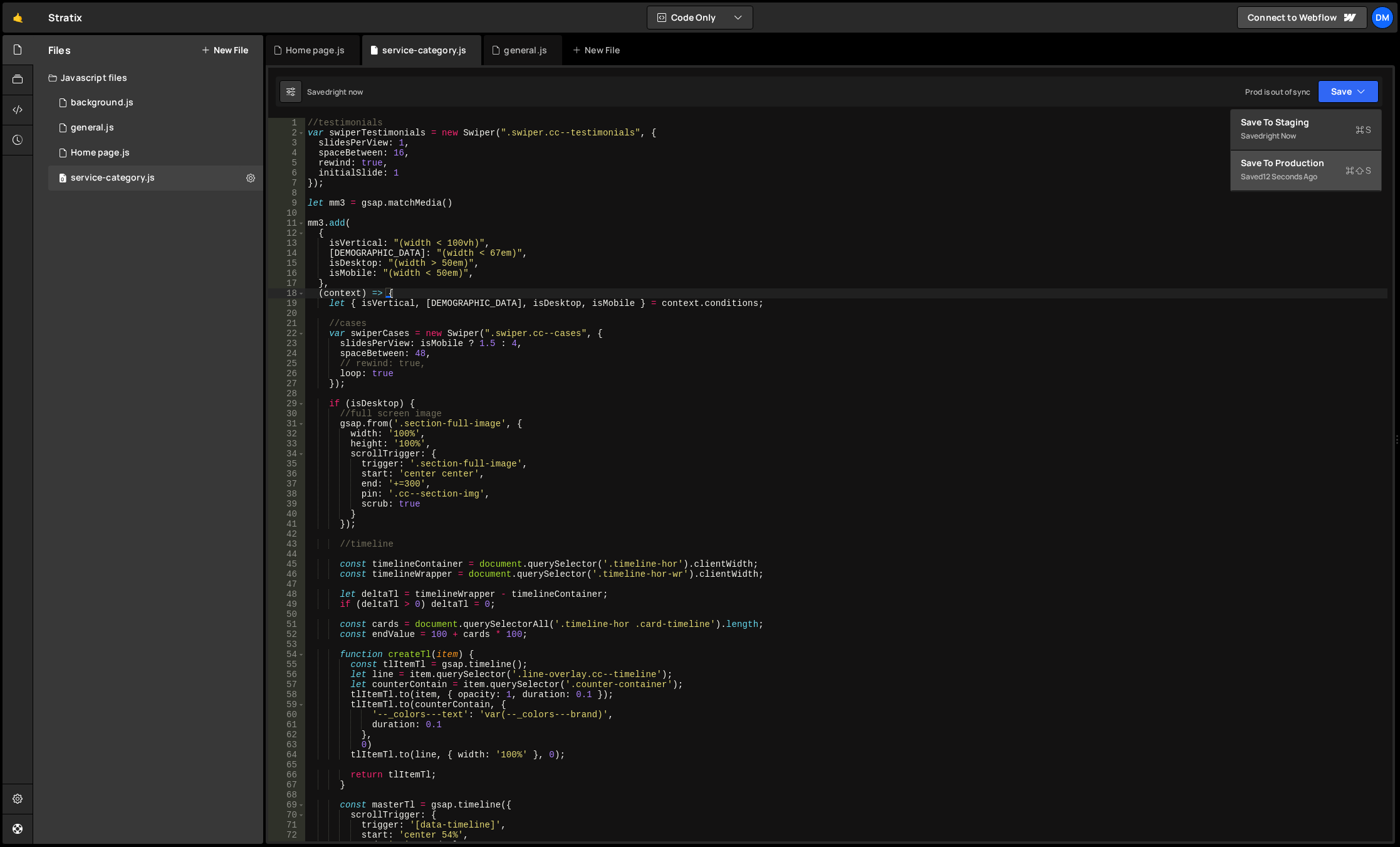
click at [1289, 166] on div "Save to Production S" at bounding box center [1306, 162] width 131 height 12
drag, startPoint x: 491, startPoint y: 347, endPoint x: 477, endPoint y: 346, distance: 14.0
click at [477, 346] on div "//testimonials var swiperTestimonials = new Swiper ( ".swiper.cc--testimonials"…" at bounding box center [846, 489] width 1082 height 743
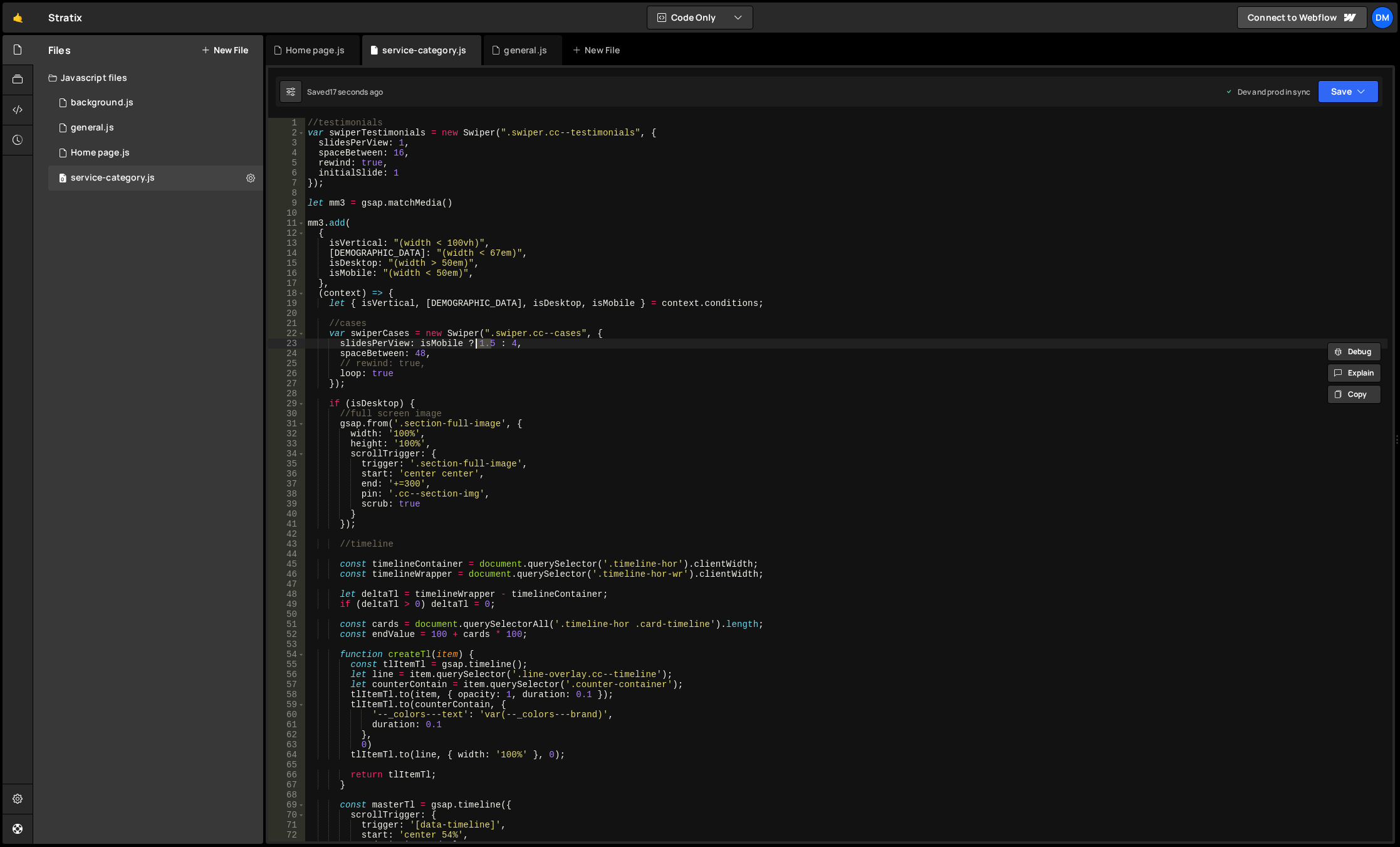
click at [570, 341] on div "//testimonials var swiperTestimonials = new Swiper ( ".swiper.cc--testimonials"…" at bounding box center [846, 489] width 1082 height 743
drag, startPoint x: 491, startPoint y: 348, endPoint x: 477, endPoint y: 344, distance: 14.6
click at [477, 344] on div "//testimonials var swiperTestimonials = new Swiper ( ".swiper.cc--testimonials"…" at bounding box center [846, 489] width 1082 height 743
click at [1346, 92] on button "Save" at bounding box center [1348, 92] width 61 height 23
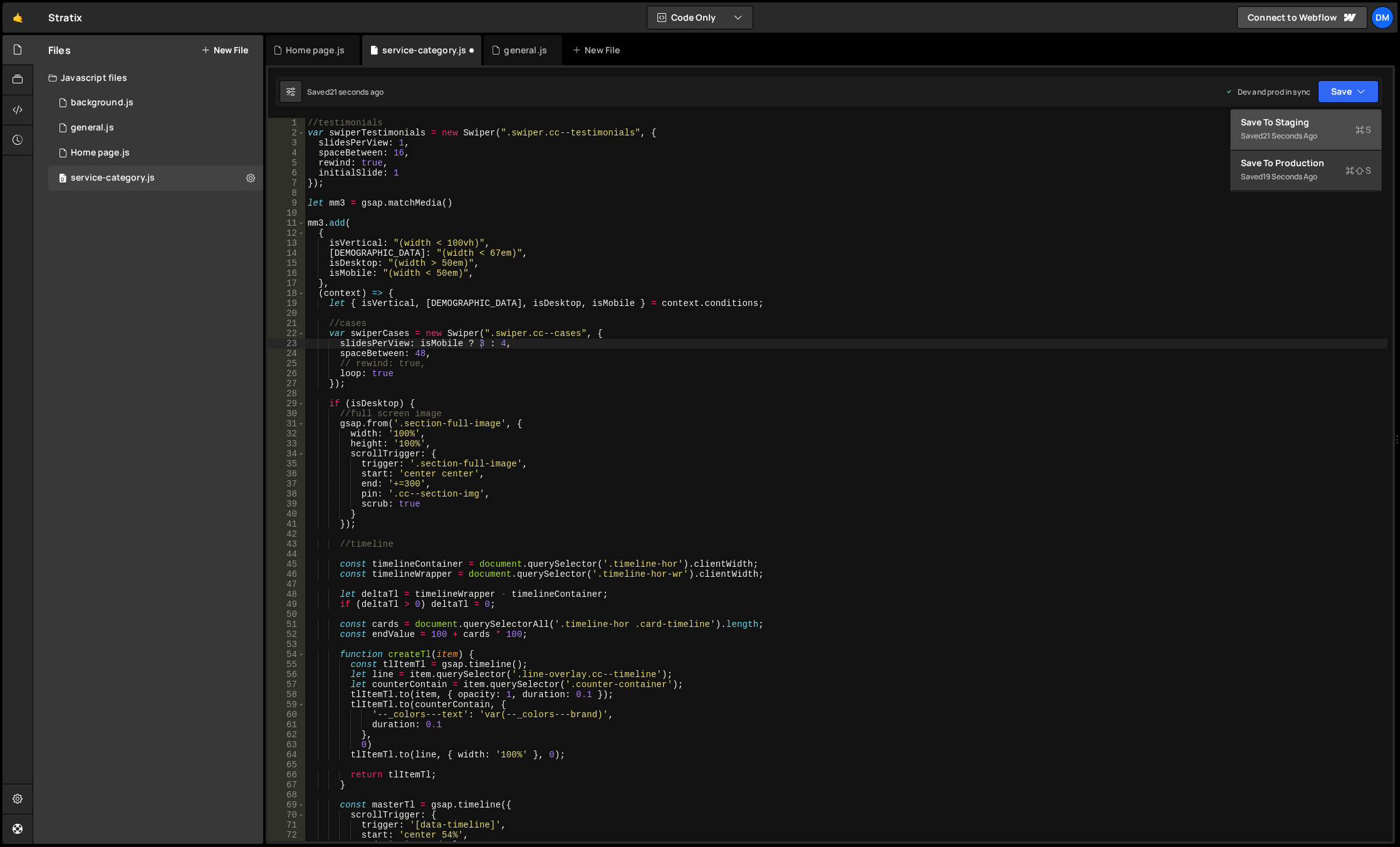
click at [1293, 127] on div "Save to Staging S" at bounding box center [1306, 122] width 131 height 12
click at [1340, 91] on button "Save" at bounding box center [1348, 92] width 61 height 23
click at [1293, 161] on div "Save to Production S" at bounding box center [1306, 162] width 131 height 12
click at [542, 348] on div "//testimonials var swiperTestimonials = new Swiper ( ".swiper.cc--testimonials"…" at bounding box center [846, 489] width 1082 height 743
click at [497, 378] on div "//testimonials var swiperTestimonials = new Swiper ( ".swiper.cc--testimonials"…" at bounding box center [846, 489] width 1082 height 743
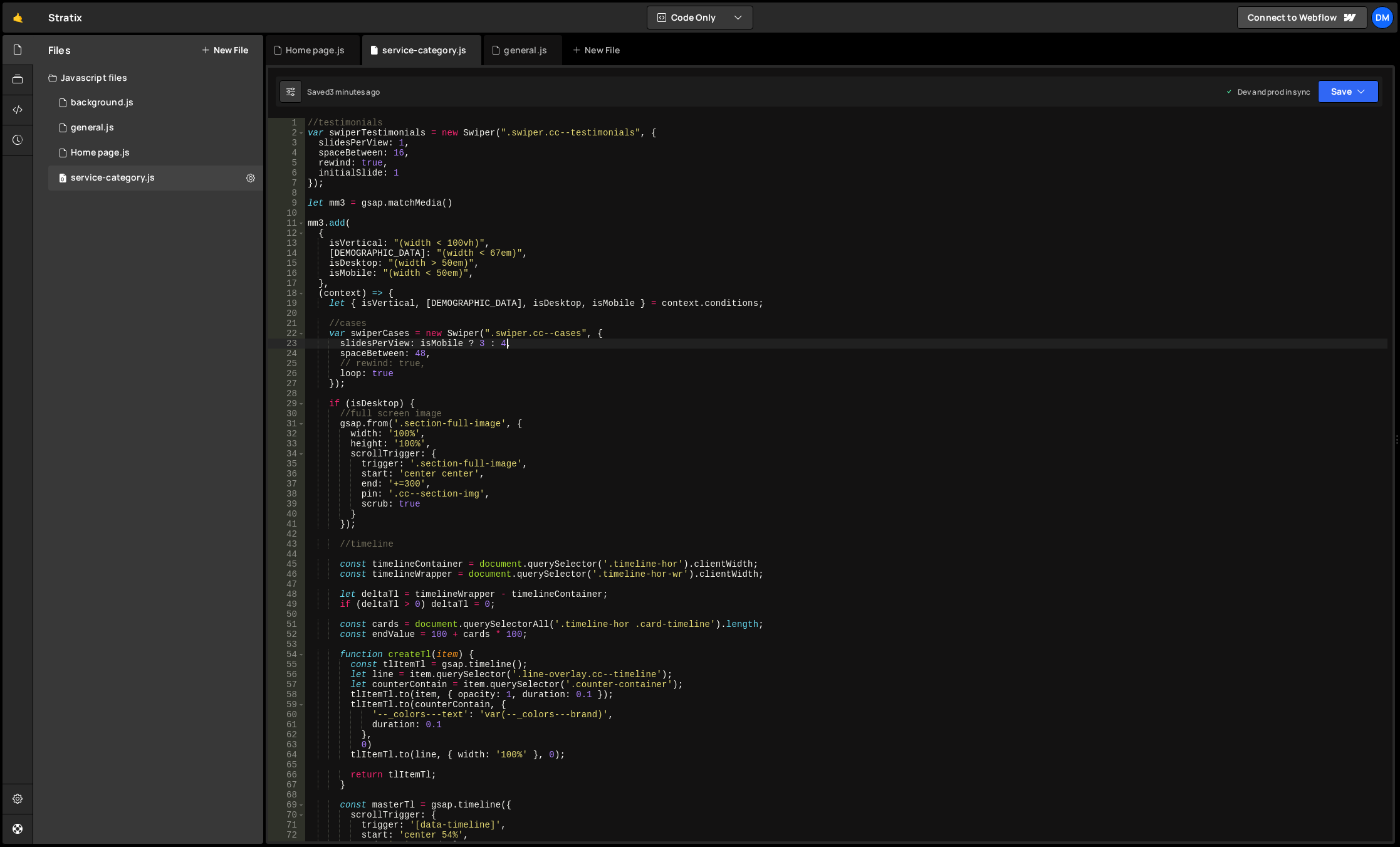
scroll to position [0, 5]
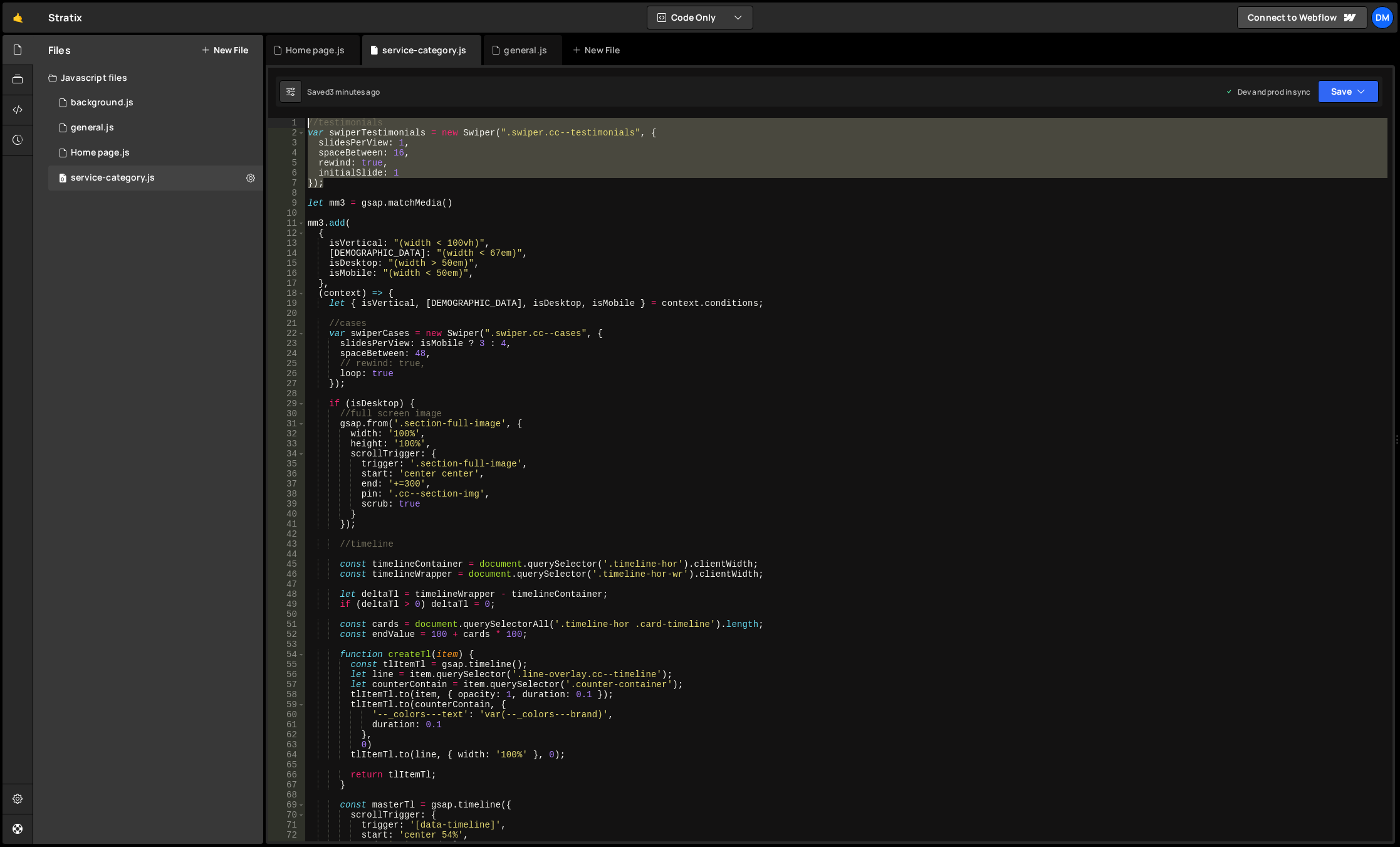
drag, startPoint x: 356, startPoint y: 186, endPoint x: 269, endPoint y: 114, distance: 112.9
click at [269, 114] on div "mm.add( 1 2 3 4 5 6 7 8 9 10 11 12 13 14 15 16 17 18 19 20 21 22 23 24 25 26 27…" at bounding box center [830, 454] width 1130 height 779
type textarea "//testimonials var swiperTestimonials = new Swiper(".swiper.cc--testimonials", {"
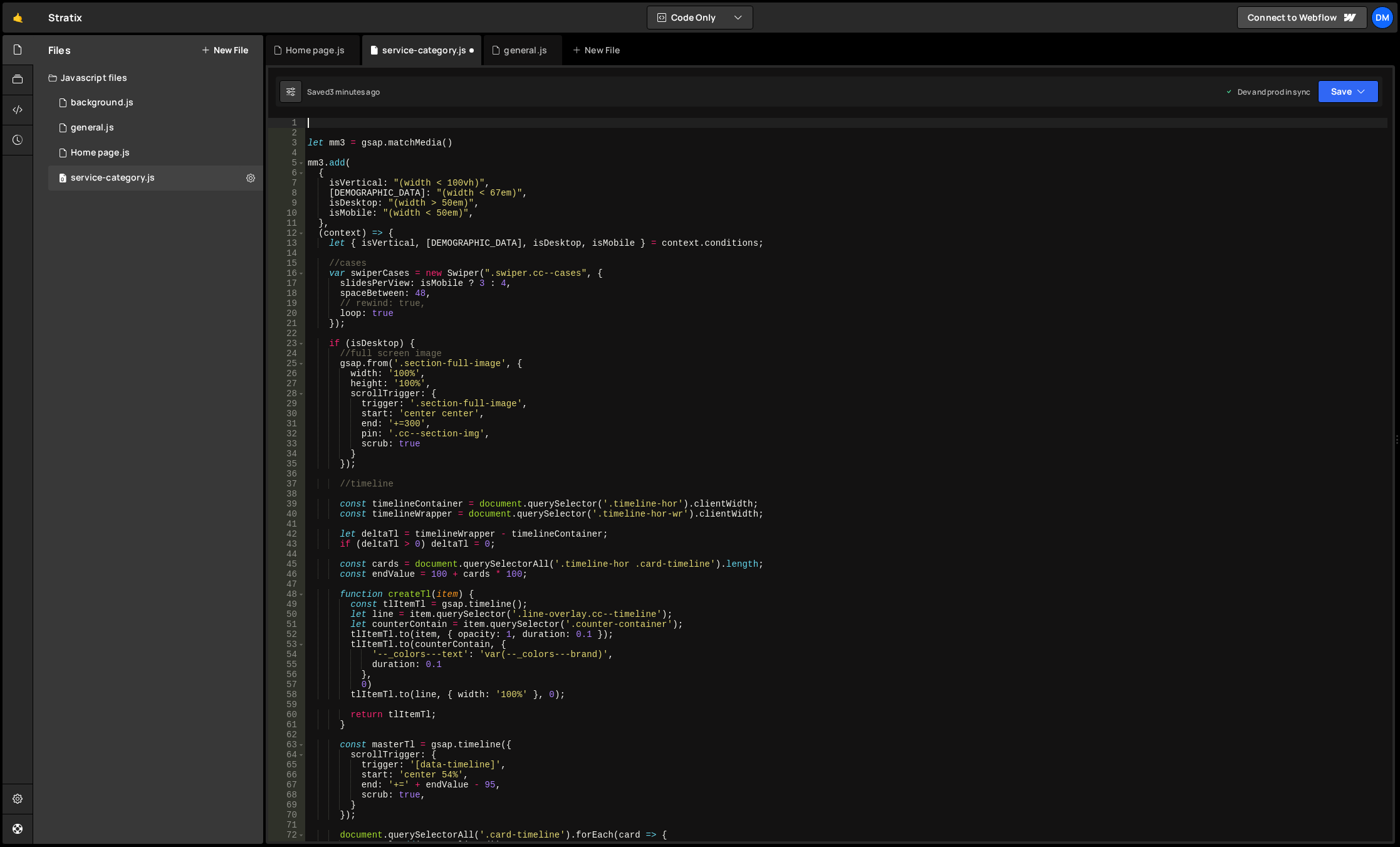
click at [372, 324] on div "let mm3 = gsap . matchMedia ( ) mm3 . add ( { isVertical : "(width < 100vh)" , …" at bounding box center [846, 489] width 1082 height 743
type textarea "});"
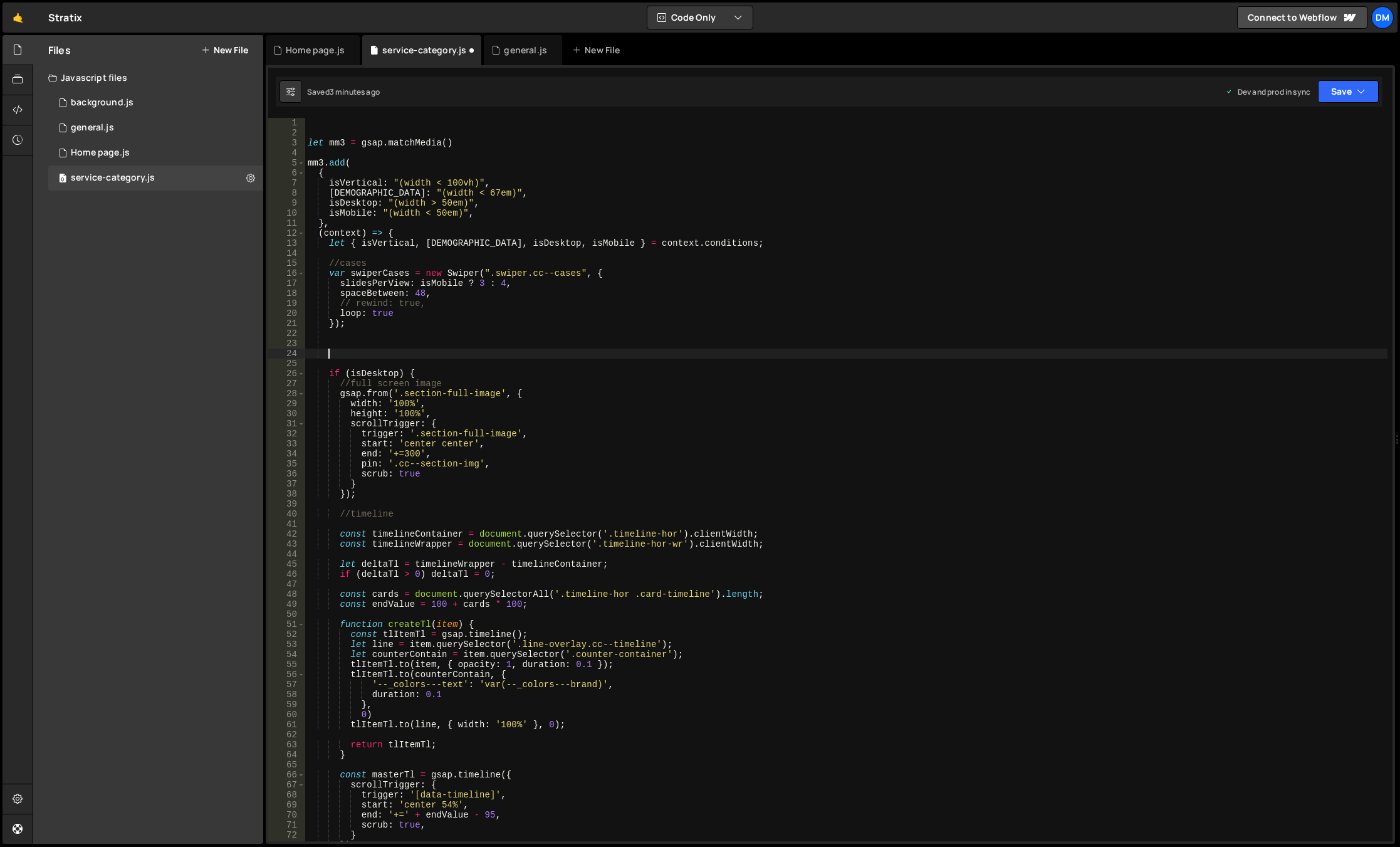
paste textarea "});"
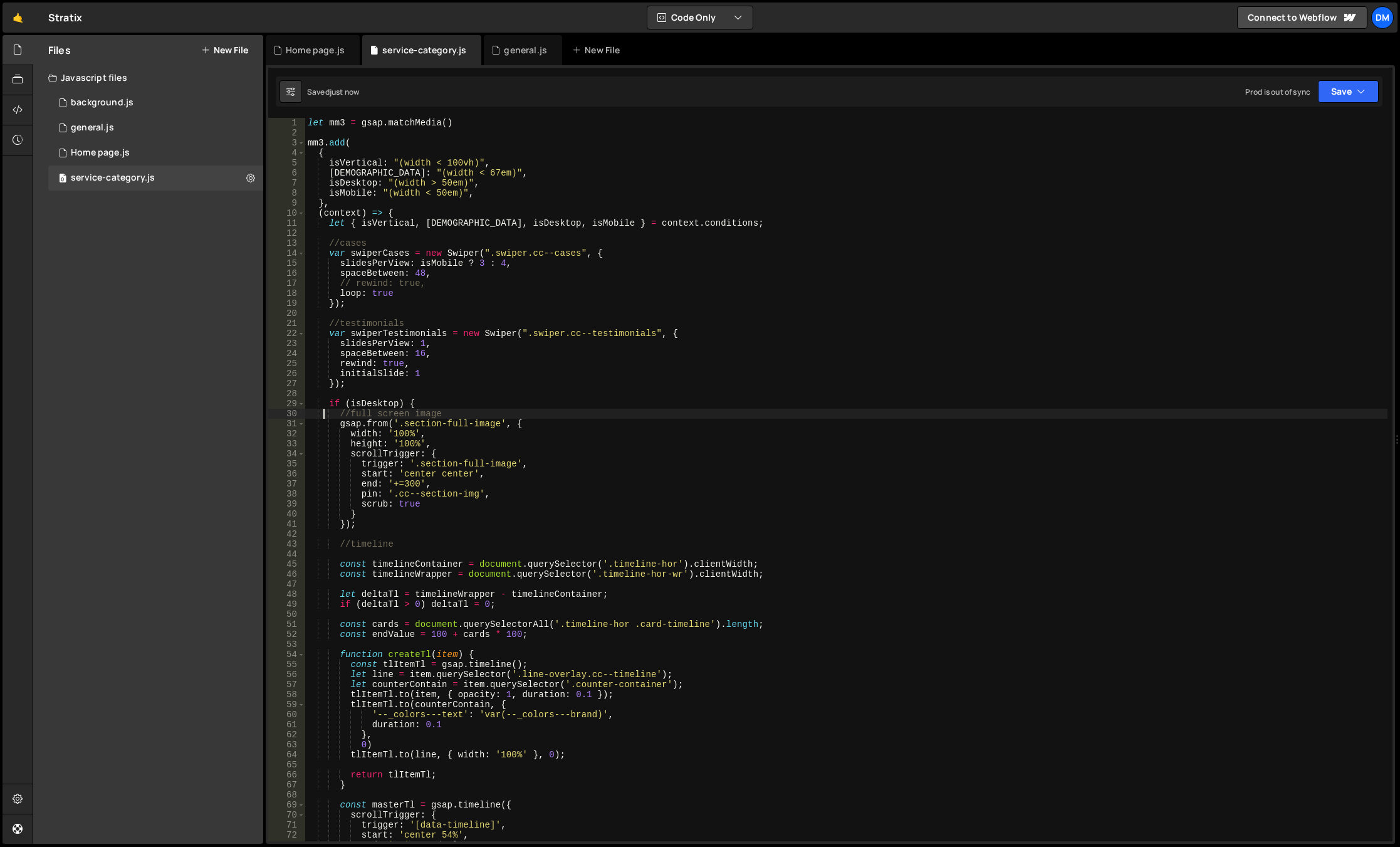
click at [496, 378] on div "let mm3 = gsap . matchMedia ( ) mm3 . add ( { isVertical : "(width < 100vh)" , …" at bounding box center [846, 489] width 1082 height 743
click at [419, 343] on div "let mm3 = gsap . matchMedia ( ) mm3 . add ( { isVertical : "(width < 100vh)" , …" at bounding box center [846, 489] width 1082 height 743
drag, startPoint x: 732, startPoint y: 274, endPoint x: 979, endPoint y: 187, distance: 261.9
click at [732, 274] on div "let mm3 = gsap . matchMedia ( ) mm3 . add ( { isVertical : "(width < 100vh)" , …" at bounding box center [846, 489] width 1082 height 743
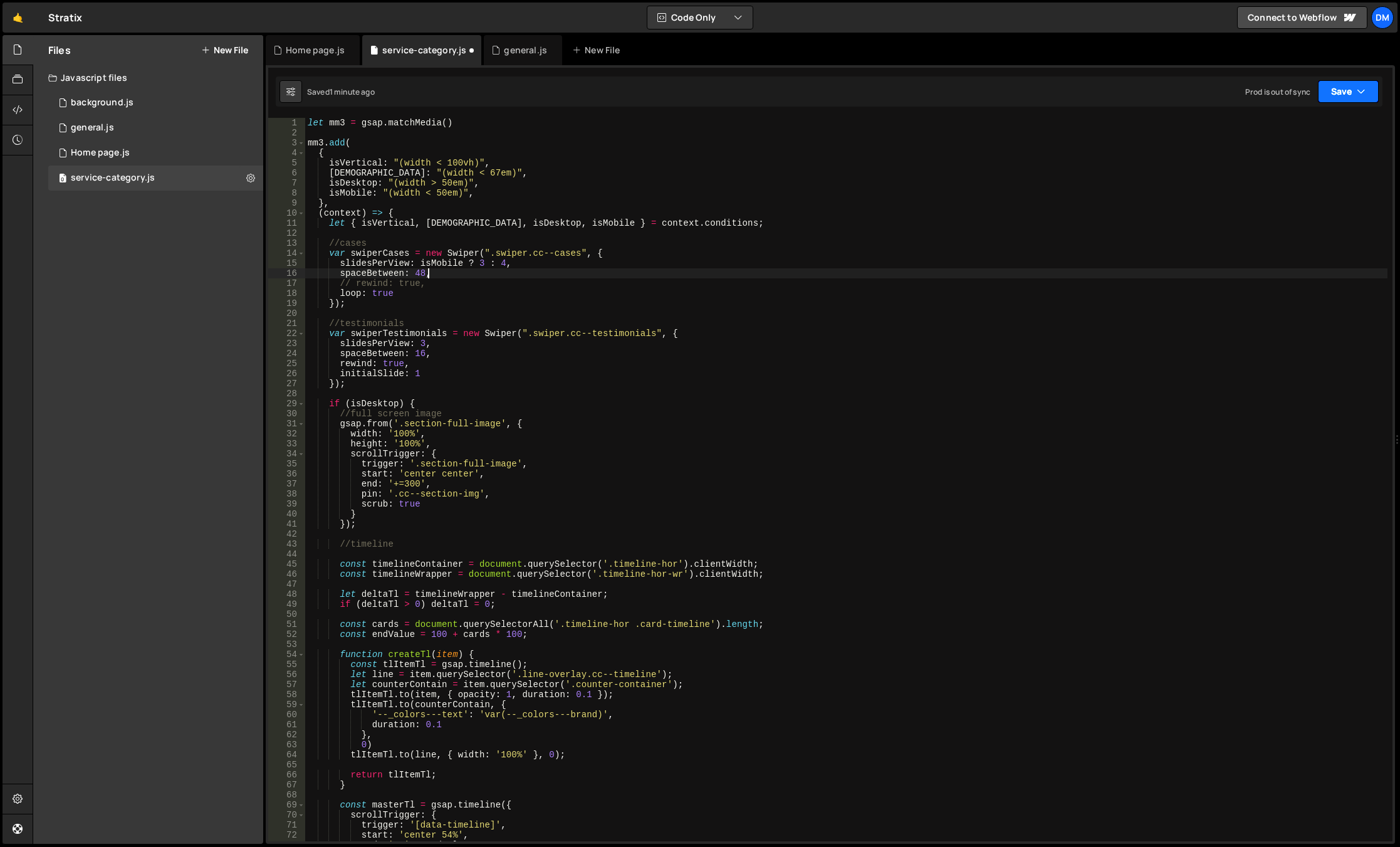
drag, startPoint x: 1348, startPoint y: 93, endPoint x: 1307, endPoint y: 147, distance: 67.8
click at [1348, 94] on button "Save" at bounding box center [1348, 92] width 61 height 23
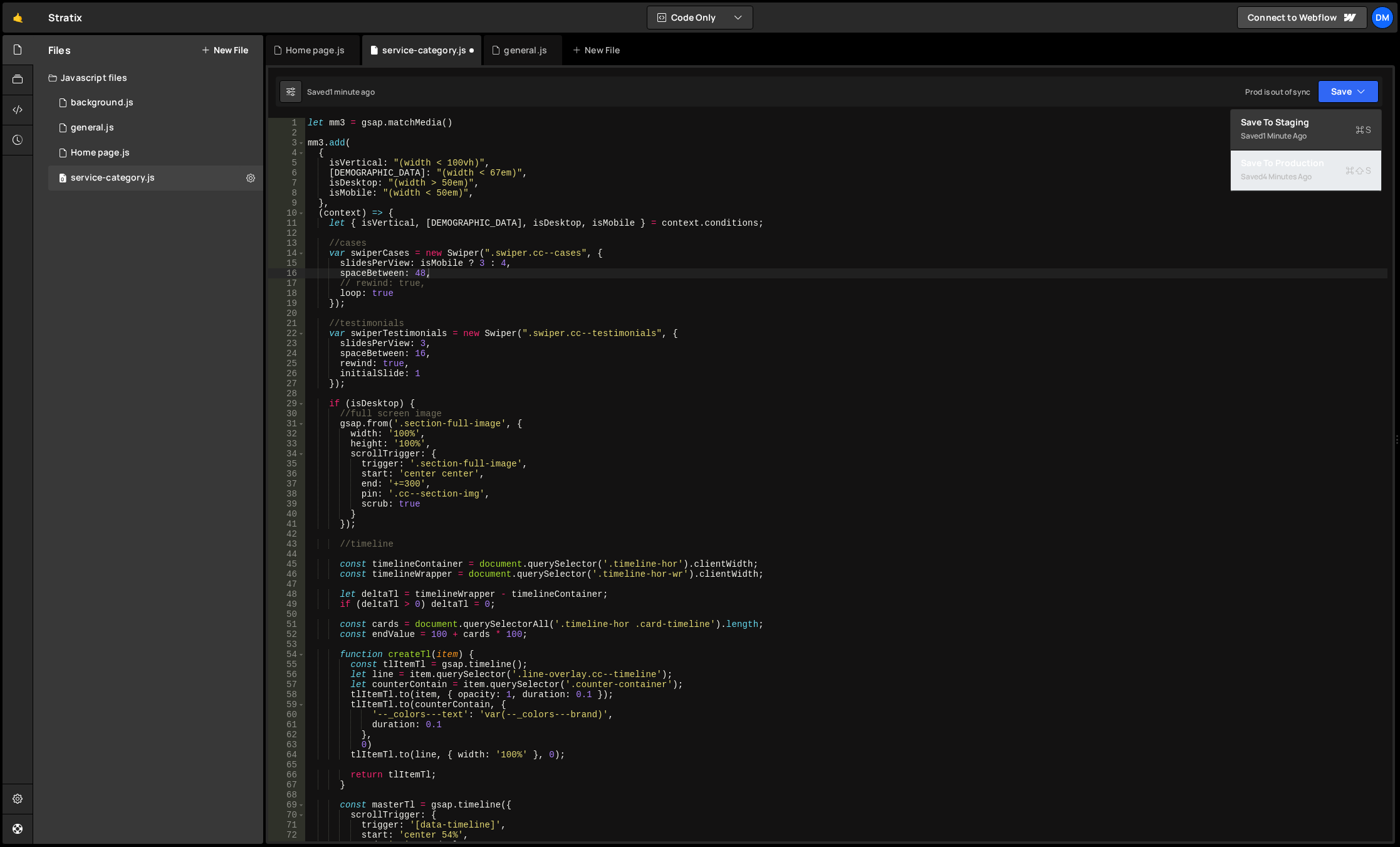
click at [1277, 182] on div "Saved 4 minutes ago" at bounding box center [1306, 176] width 131 height 15
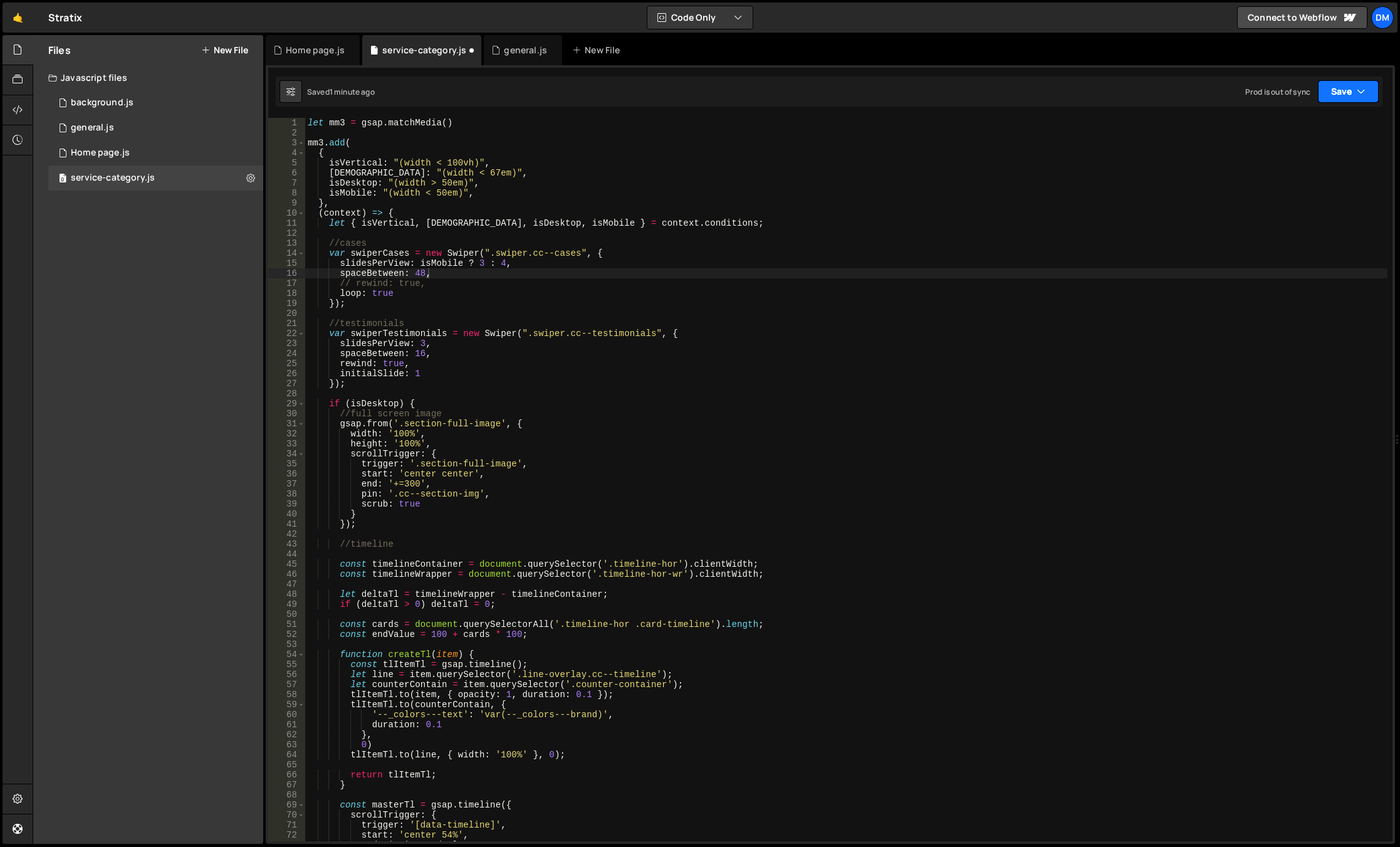
click at [1327, 87] on button "Save" at bounding box center [1348, 92] width 61 height 23
click at [1287, 127] on div "Save to Staging S" at bounding box center [1306, 122] width 131 height 12
drag, startPoint x: 419, startPoint y: 373, endPoint x: 413, endPoint y: 371, distance: 6.3
click at [413, 371] on div "let mm3 = gsap . matchMedia ( ) mm3 . add ( { isVertical : "(width < 100vh)" , …" at bounding box center [846, 489] width 1082 height 743
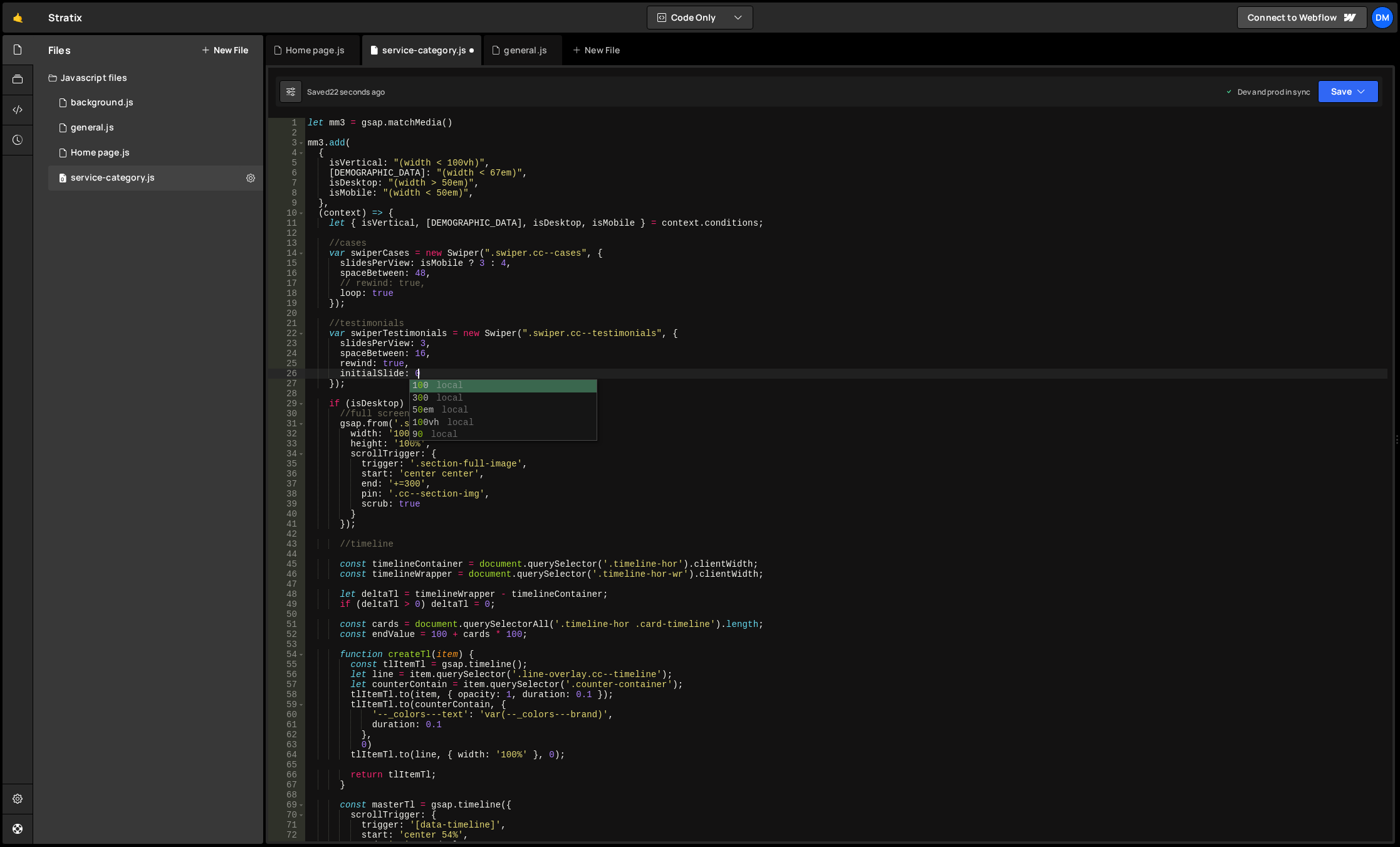
click at [799, 299] on div "let mm3 = gsap . matchMedia ( ) mm3 . add ( { isVertical : "(width < 100vh)" , …" at bounding box center [846, 489] width 1082 height 743
click at [1350, 91] on button "Save" at bounding box center [1348, 92] width 61 height 23
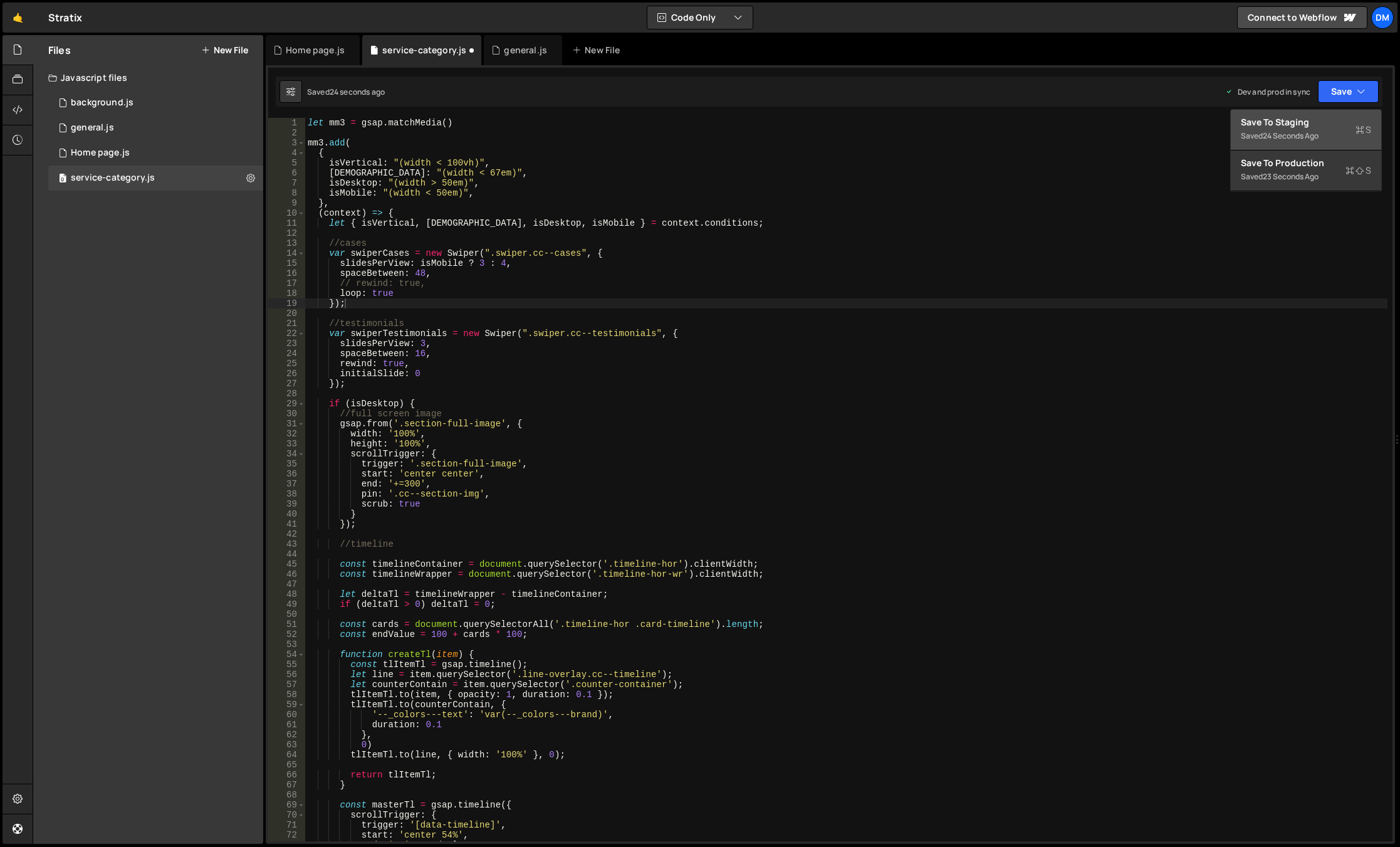
click at [1311, 124] on div "Save to Staging S" at bounding box center [1306, 122] width 131 height 12
drag, startPoint x: 1330, startPoint y: 92, endPoint x: 1324, endPoint y: 109, distance: 18.0
click at [1330, 92] on button "Save" at bounding box center [1348, 92] width 61 height 23
drag, startPoint x: 1304, startPoint y: 172, endPoint x: 929, endPoint y: 232, distance: 379.8
click at [1304, 172] on div "24 seconds ago" at bounding box center [1290, 176] width 56 height 11
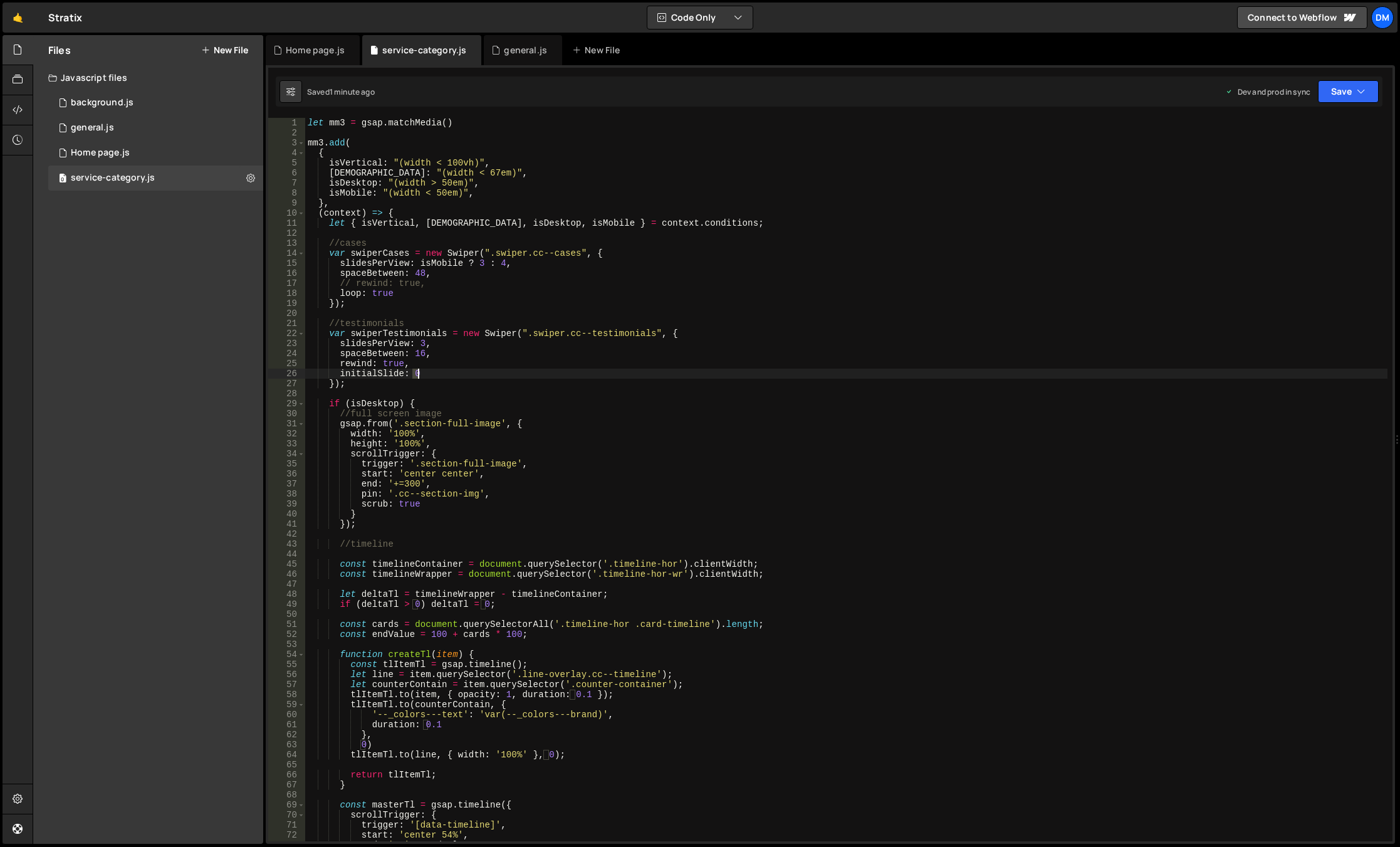
click at [417, 377] on div "let mm3 = gsap . matchMedia ( ) mm3 . add ( { isVertical : "(width < 100vh)" , …" at bounding box center [846, 489] width 1082 height 743
click at [707, 489] on div "let mm3 = gsap . matchMedia ( ) mm3 . add ( { isVertical : "(width < 100vh)" , …" at bounding box center [846, 489] width 1082 height 743
click at [418, 342] on div "let mm3 = gsap . matchMedia ( ) mm3 . add ( { isVertical : "(width < 100vh)" , …" at bounding box center [846, 489] width 1082 height 743
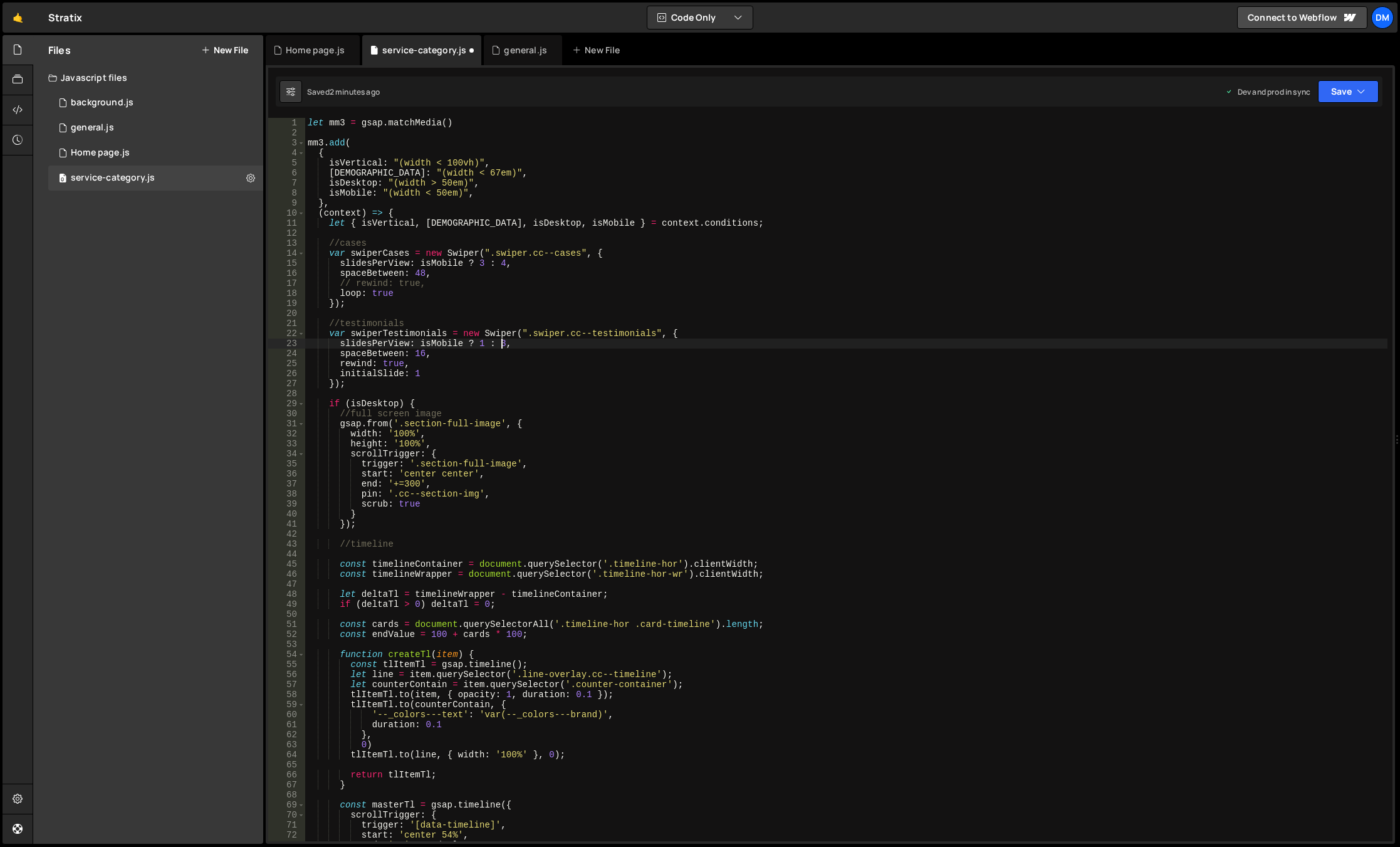
click at [426, 343] on div "let mm3 = gsap . matchMedia ( ) mm3 . add ( { isVertical : "(width < 100vh)" , …" at bounding box center [846, 489] width 1082 height 743
click at [413, 373] on div "let mm3 = gsap . matchMedia ( ) mm3 . add ( { isVertical : "(width < 100vh)" , …" at bounding box center [846, 489] width 1082 height 743
paste textarea "isMobile"
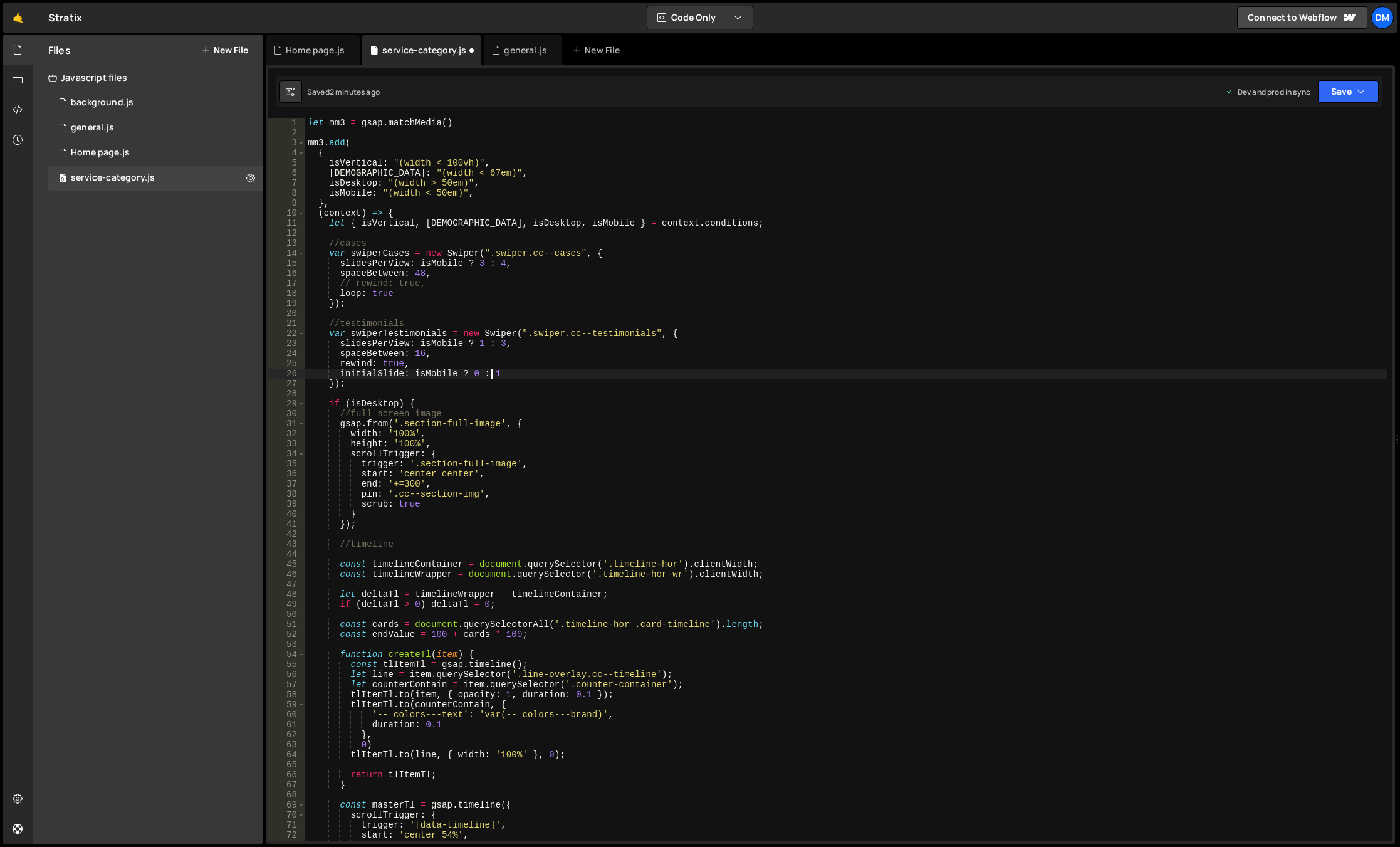
scroll to position [0, 12]
click at [564, 425] on div "let mm3 = gsap . matchMedia ( ) mm3 . add ( { isVertical : "(width < 100vh)" , …" at bounding box center [846, 489] width 1082 height 743
click at [1337, 95] on button "Save" at bounding box center [1348, 92] width 61 height 23
click at [1316, 121] on div "Save to Staging S" at bounding box center [1306, 122] width 131 height 12
click at [1339, 93] on button "Save" at bounding box center [1348, 92] width 61 height 23
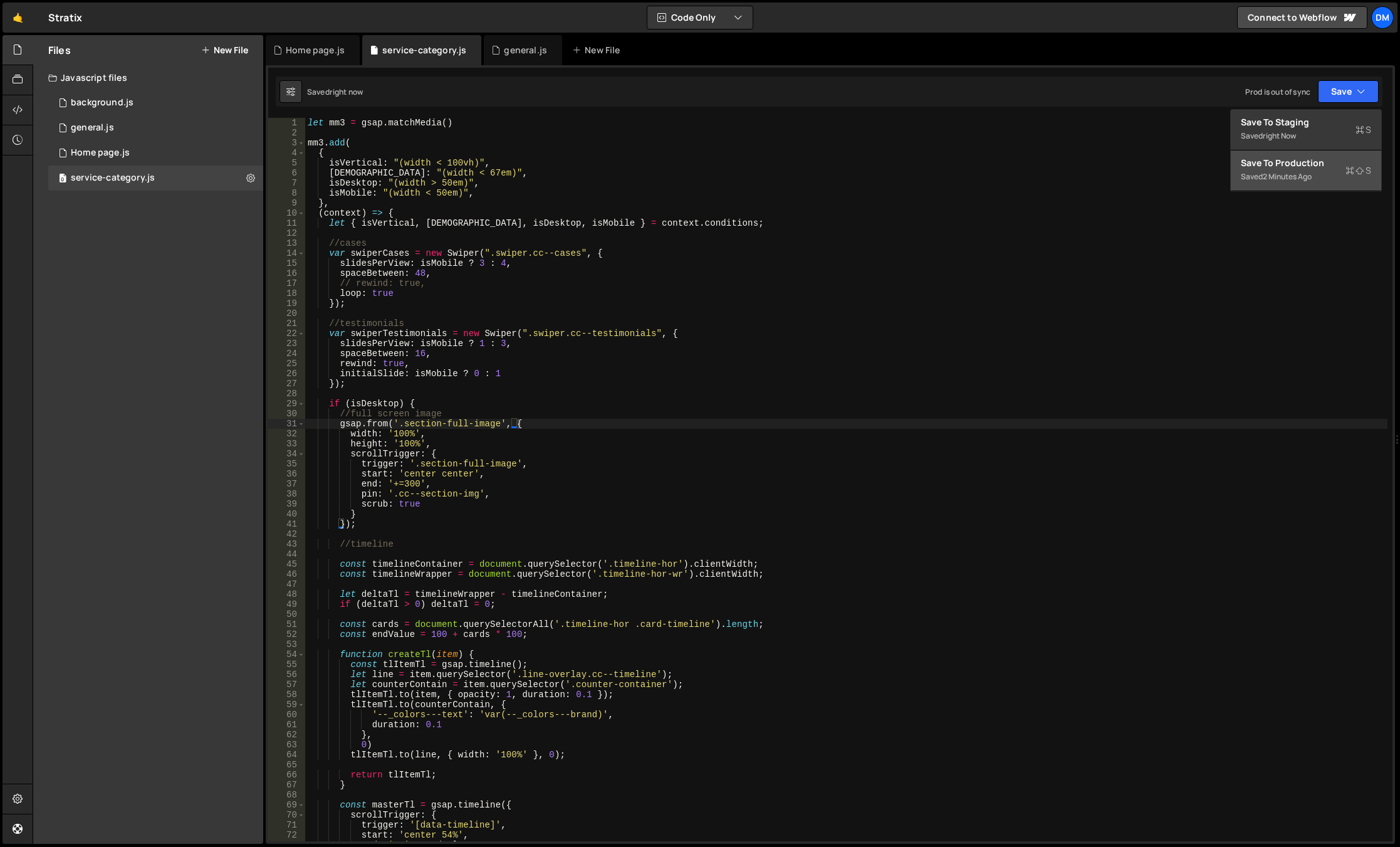
click at [1290, 166] on div "Save to Production S" at bounding box center [1306, 162] width 131 height 12
click at [1095, 288] on div "let mm3 = gsap . matchMedia ( ) mm3 . add ( { isVertical : "(width < 100vh)" , …" at bounding box center [846, 489] width 1082 height 743
click at [578, 440] on div "let mm3 = gsap . matchMedia ( ) mm3 . add ( { isVertical : "(width < 100vh)" , …" at bounding box center [846, 489] width 1082 height 743
click at [481, 344] on div "let mm3 = gsap . matchMedia ( ) mm3 . add ( { isVertical : "(width < 100vh)" , …" at bounding box center [846, 489] width 1082 height 743
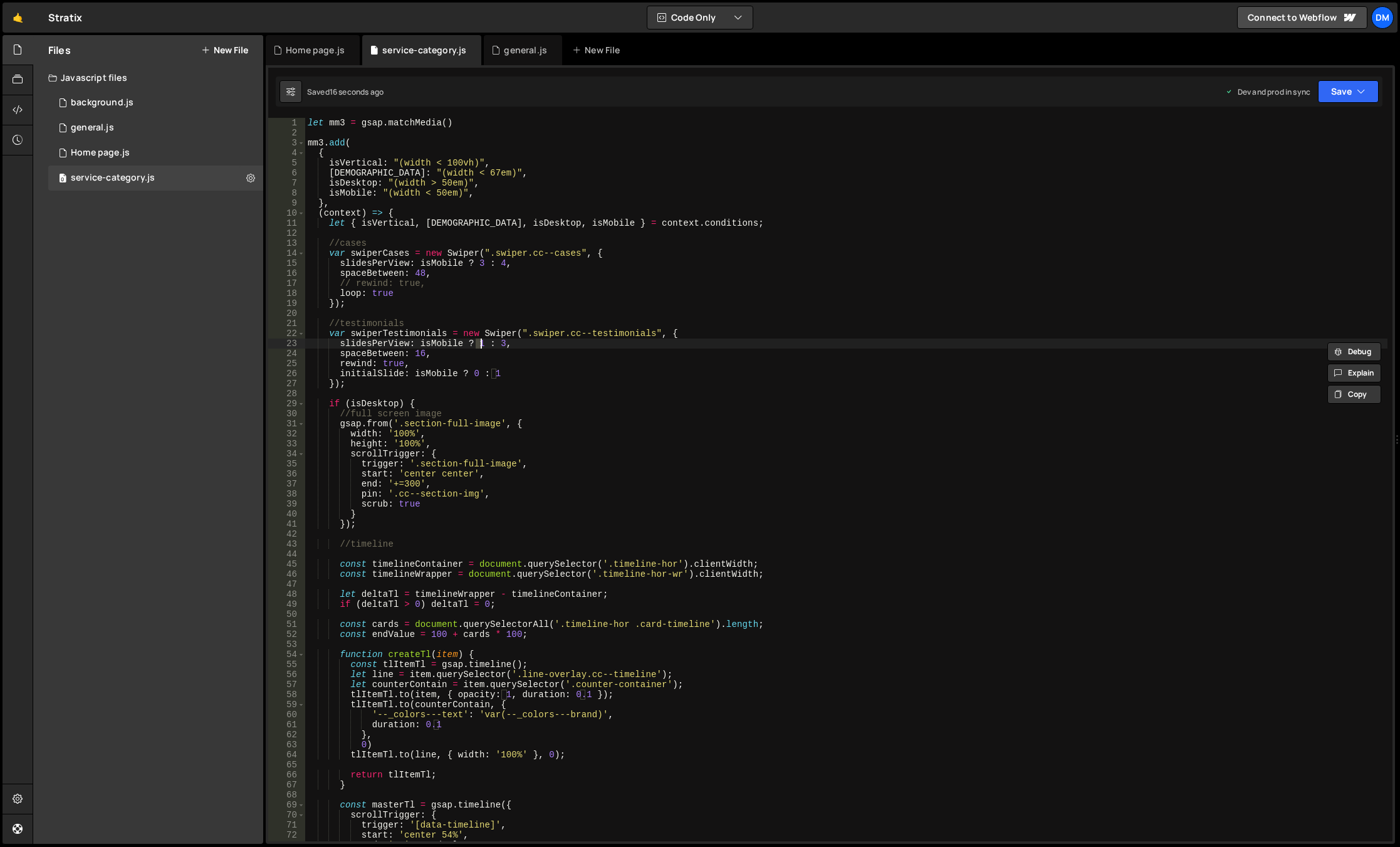
scroll to position [0, 12]
click at [501, 345] on div "let mm3 = gsap . matchMedia ( ) mm3 . add ( { isVertical : "(width < 100vh)" , …" at bounding box center [846, 489] width 1082 height 743
click at [612, 320] on div "let mm3 = gsap . matchMedia ( ) mm3 . add ( { isVertical : "(width < 100vh)" , …" at bounding box center [846, 489] width 1082 height 743
click at [1326, 90] on button "Save" at bounding box center [1348, 92] width 61 height 23
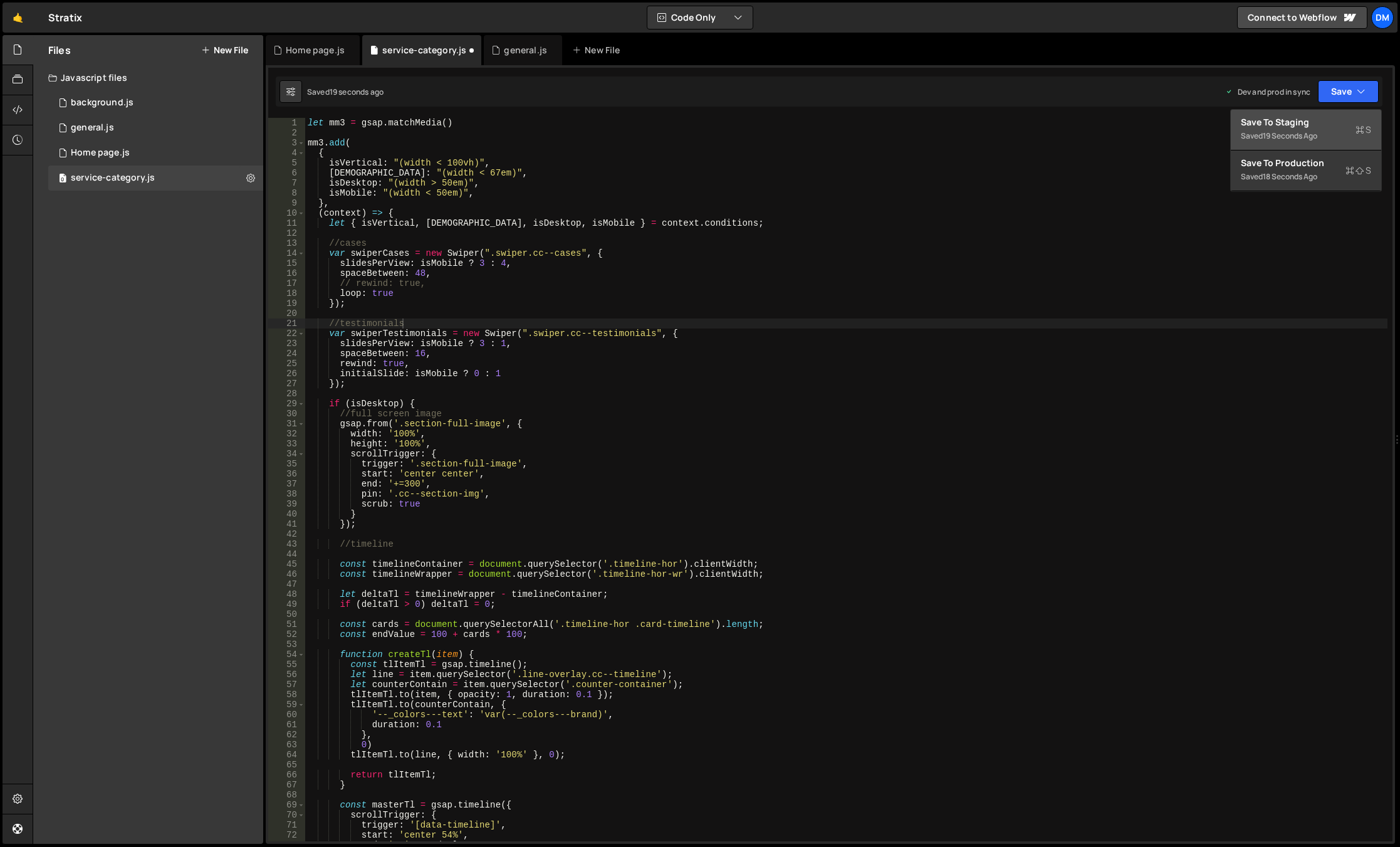
click at [1311, 133] on div "19 seconds ago" at bounding box center [1290, 136] width 54 height 11
click at [1345, 93] on button "Save" at bounding box center [1348, 92] width 61 height 23
drag, startPoint x: 1290, startPoint y: 166, endPoint x: 963, endPoint y: 232, distance: 333.6
click at [1290, 166] on div "Save to Production S" at bounding box center [1306, 162] width 131 height 12
click at [480, 347] on div "let mm3 = gsap . matchMedia ( ) mm3 . add ( { isVertical : "(width < 100vh)" , …" at bounding box center [846, 489] width 1082 height 743
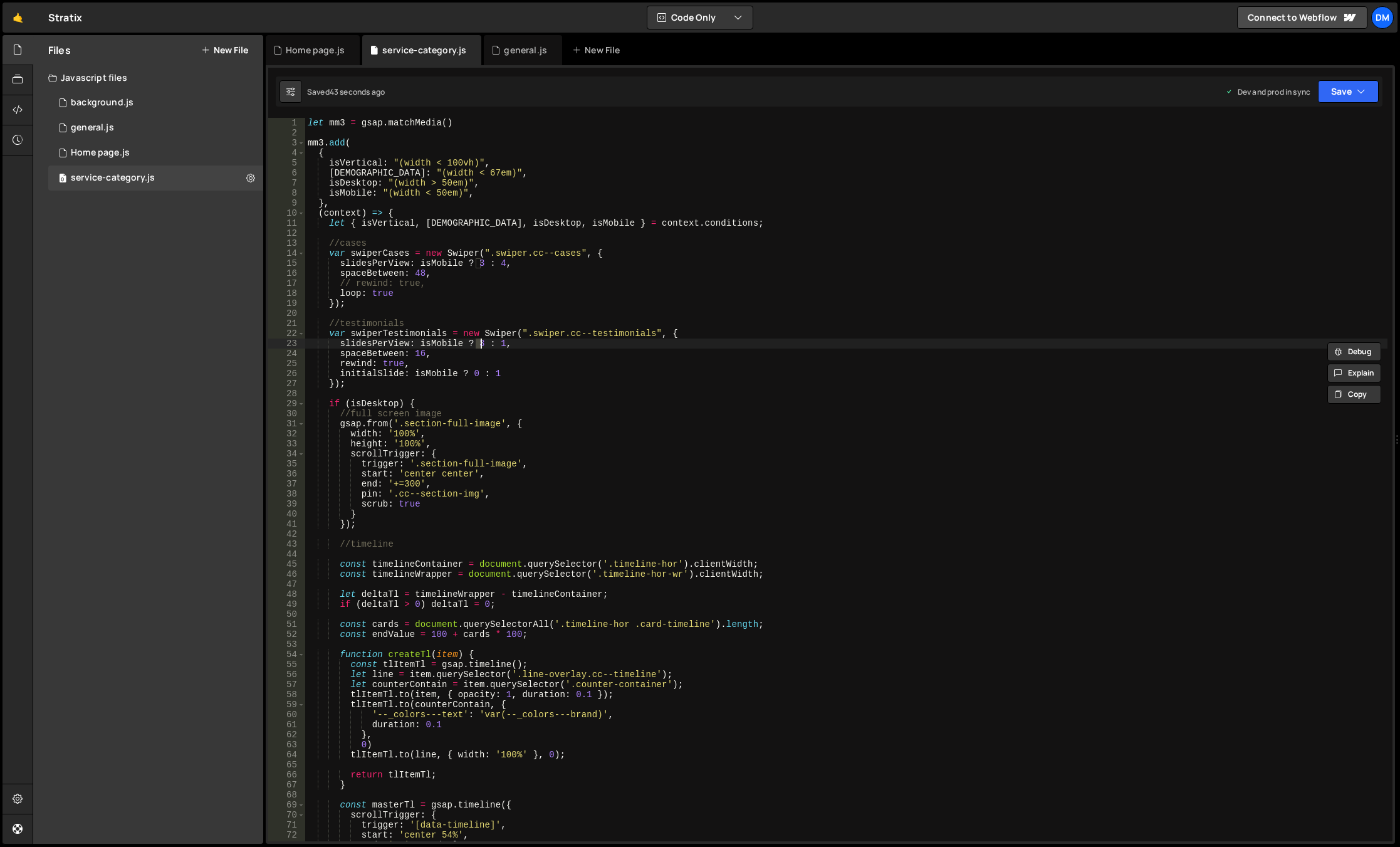
scroll to position [0, 12]
drag, startPoint x: 518, startPoint y: 334, endPoint x: 507, endPoint y: 340, distance: 12.5
click at [518, 334] on div "let mm3 = gsap . matchMedia ( ) mm3 . add ( { isVertical : "(width < 100vh)" , …" at bounding box center [846, 489] width 1082 height 743
click at [496, 343] on div "let mm3 = gsap . matchMedia ( ) mm3 . add ( { isVertical : "(width < 100vh)" , …" at bounding box center [846, 489] width 1082 height 743
drag, startPoint x: 1191, startPoint y: 169, endPoint x: 1199, endPoint y: 163, distance: 10.0
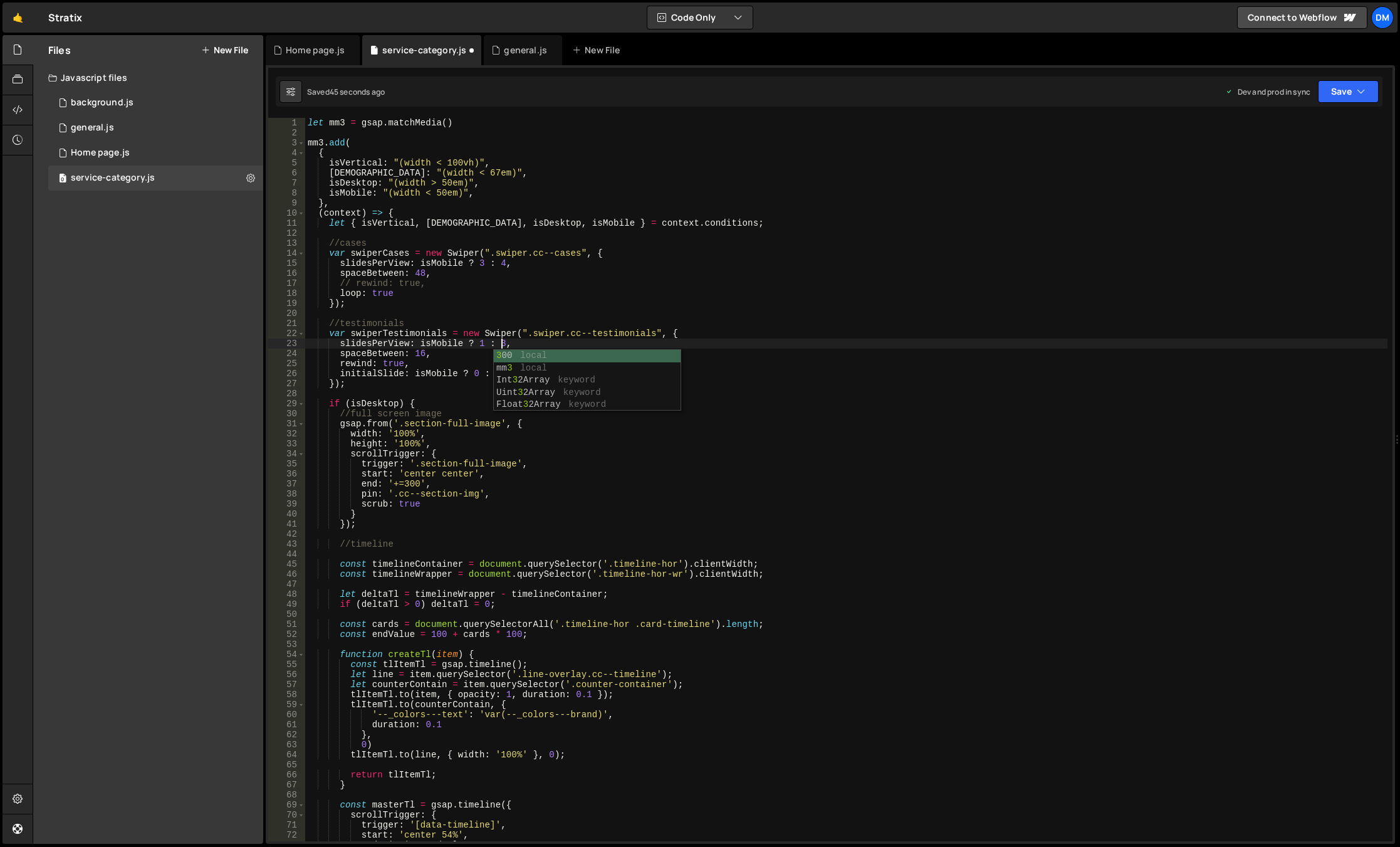
click at [1192, 169] on div "let mm3 = gsap . matchMedia ( ) mm3 . add ( { isVertical : "(width < 100vh)" , …" at bounding box center [846, 489] width 1082 height 743
click at [1322, 97] on button "Save" at bounding box center [1348, 92] width 61 height 23
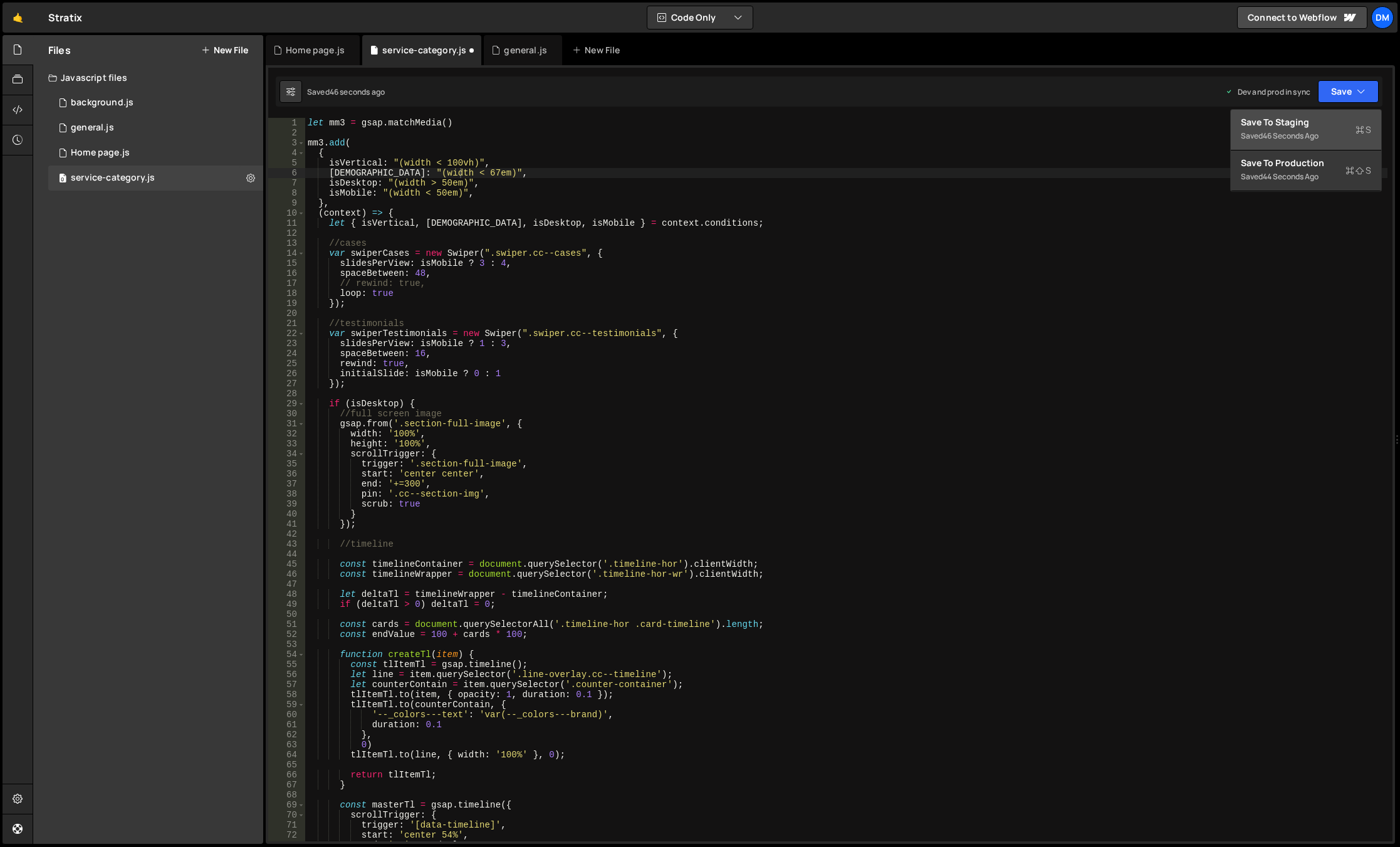
click at [1306, 131] on div "Saved 46 seconds ago" at bounding box center [1306, 136] width 131 height 15
click at [1350, 95] on button "Save" at bounding box center [1348, 92] width 61 height 23
click at [1290, 183] on div "Saved 46 seconds ago" at bounding box center [1306, 176] width 131 height 15
click at [500, 342] on div "let mm3 = gsap . matchMedia ( ) mm3 . add ( { isVertical : "(width < 100vh)" , …" at bounding box center [846, 489] width 1082 height 743
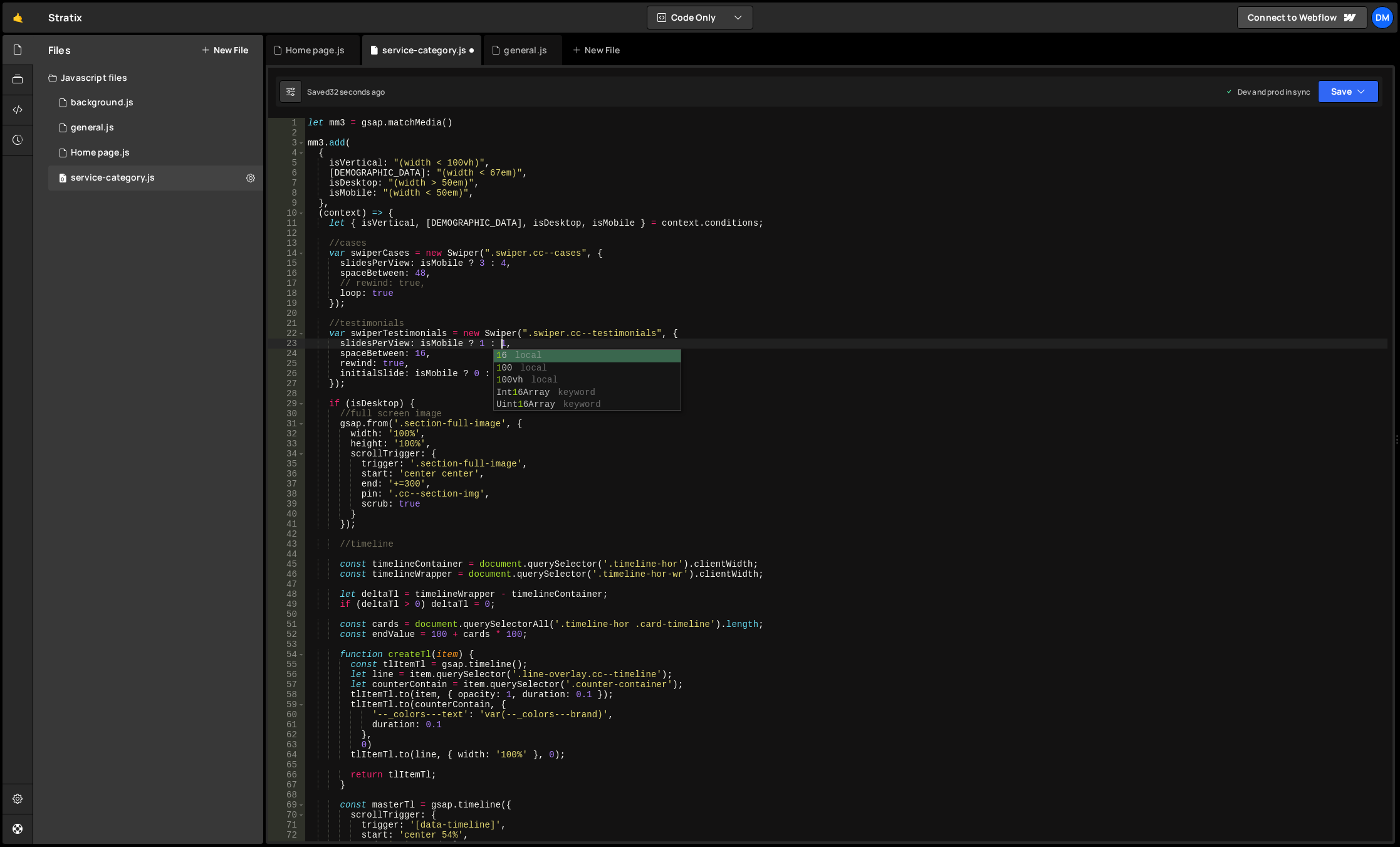
click at [933, 246] on div "let mm3 = gsap . matchMedia ( ) mm3 . add ( { isVertical : "(width < 100vh)" , …" at bounding box center [846, 489] width 1082 height 743
drag, startPoint x: 1342, startPoint y: 93, endPoint x: 1336, endPoint y: 108, distance: 16.2
click at [1341, 94] on button "Save" at bounding box center [1348, 92] width 61 height 23
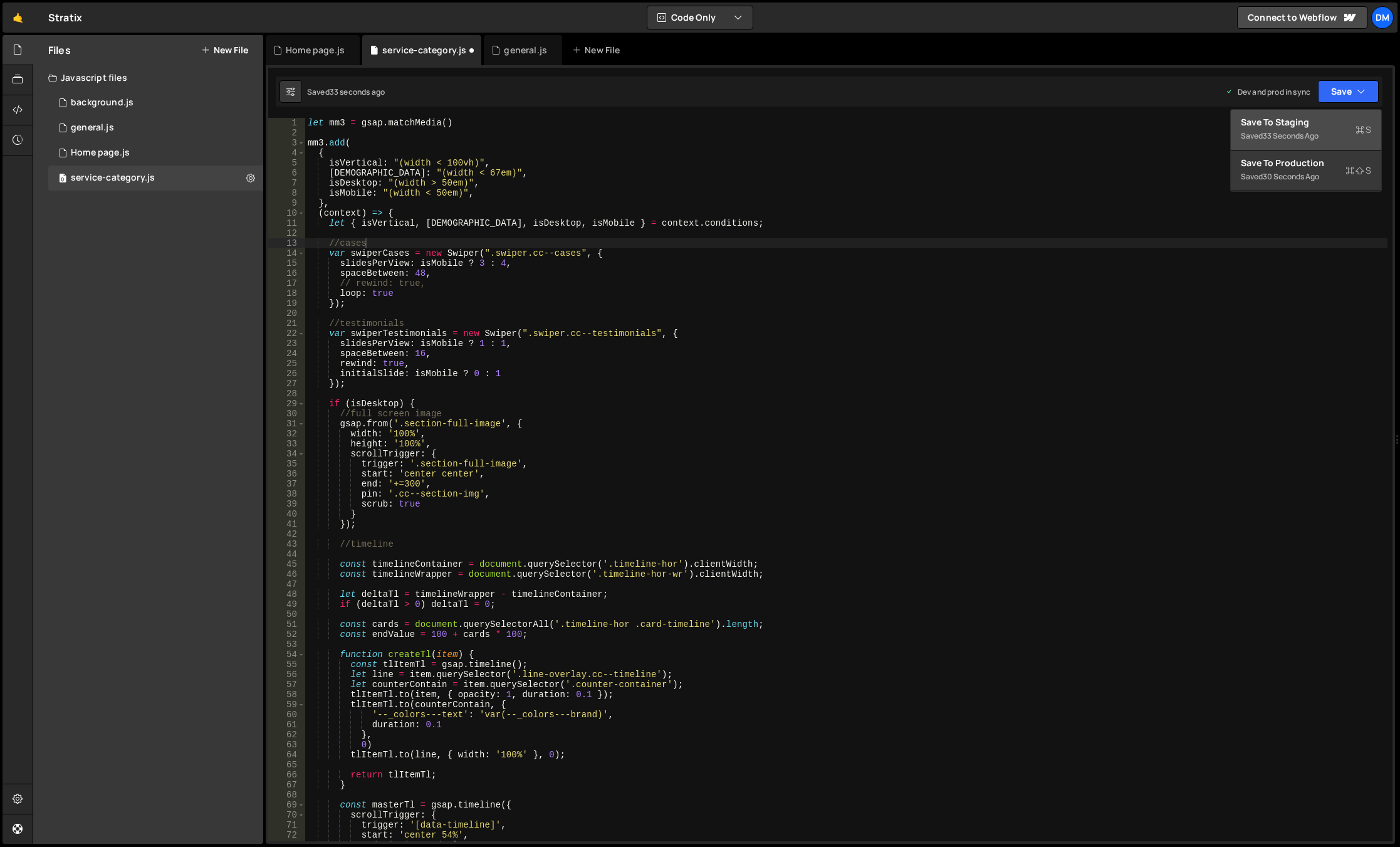
click at [1321, 122] on div "Save to Staging S" at bounding box center [1306, 122] width 131 height 12
click at [1337, 93] on button "Save" at bounding box center [1348, 92] width 61 height 23
click at [1287, 168] on div "Save to Production S" at bounding box center [1306, 162] width 131 height 12
drag, startPoint x: 418, startPoint y: 344, endPoint x: 503, endPoint y: 348, distance: 85.1
click at [503, 348] on div "let mm3 = gsap . matchMedia ( ) mm3 . add ( { isVertical : "(width < 100vh)" , …" at bounding box center [846, 489] width 1082 height 743
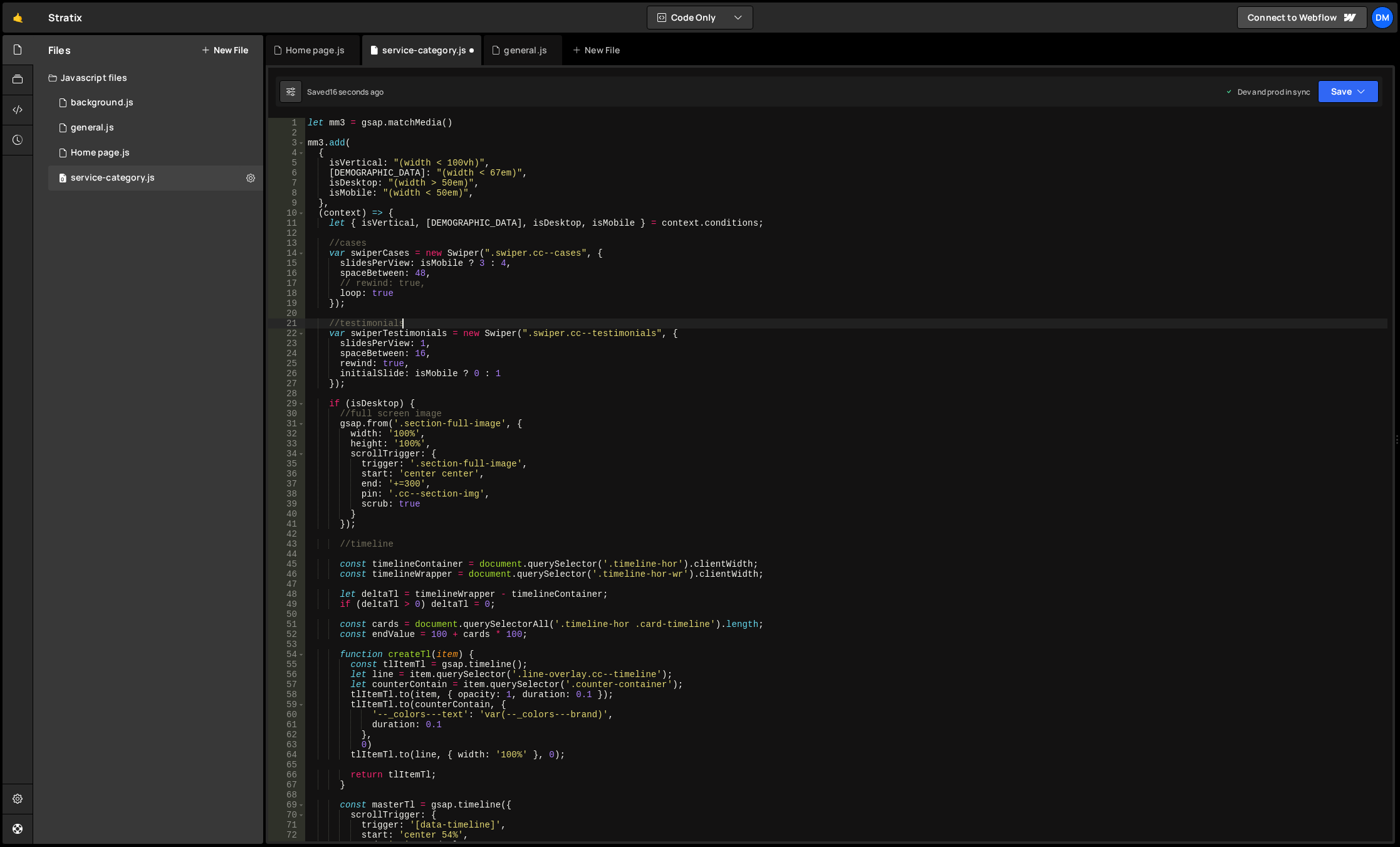
click at [820, 328] on div "let mm3 = gsap . matchMedia ( ) mm3 . add ( { isVertical : "(width < 100vh)" , …" at bounding box center [846, 489] width 1082 height 743
type textarea "//testimonials"
click at [1334, 90] on button "Save" at bounding box center [1348, 92] width 61 height 23
click at [1334, 118] on div "Save to Staging S" at bounding box center [1306, 122] width 131 height 12
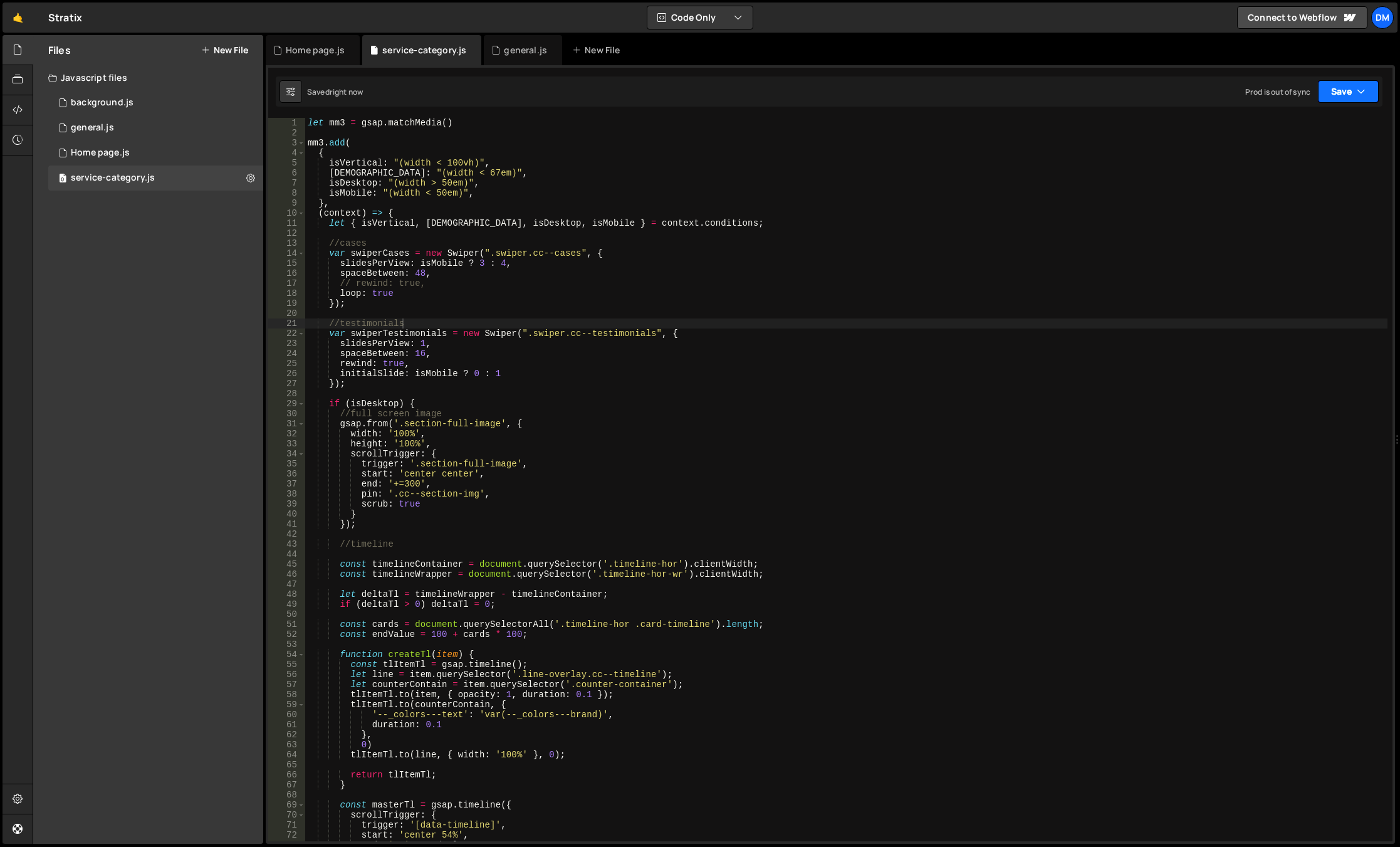
click at [1344, 89] on button "Save" at bounding box center [1348, 92] width 61 height 23
click at [1285, 172] on div "15 seconds ago" at bounding box center [1290, 176] width 54 height 11
